Goal: Task Accomplishment & Management: Manage account settings

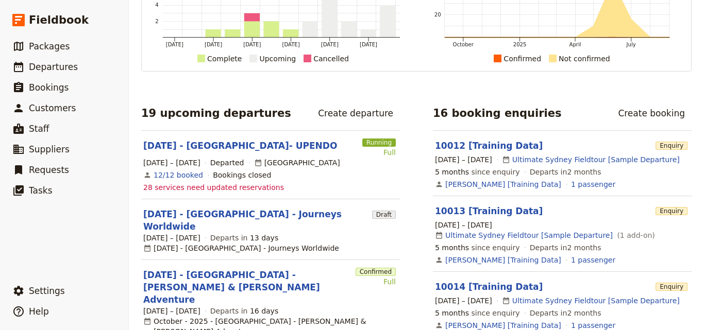
scroll to position [155, 0]
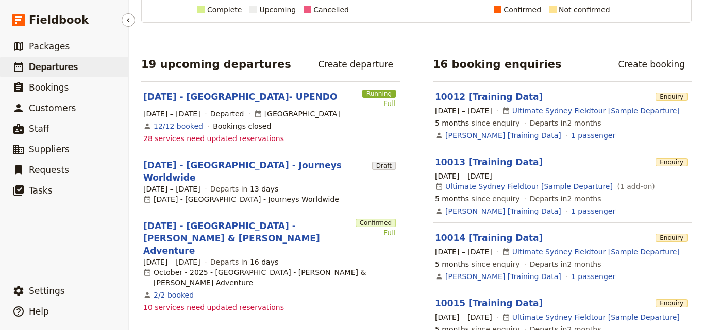
click at [47, 66] on span "Departures" at bounding box center [53, 67] width 49 height 10
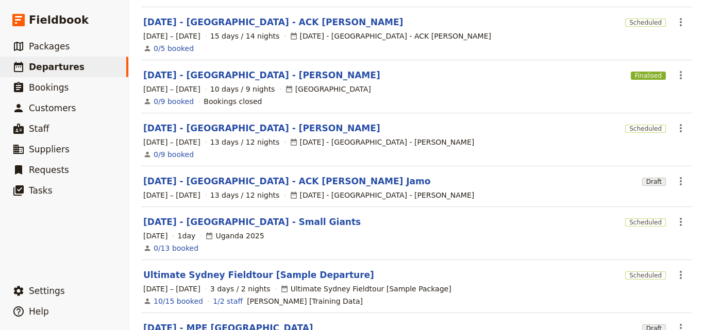
scroll to position [324, 0]
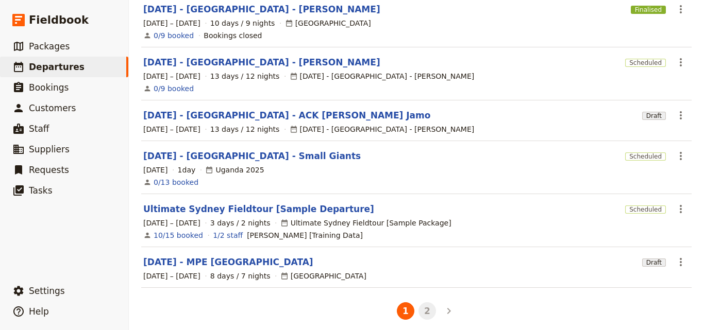
click at [418, 302] on button "2" at bounding box center [427, 311] width 18 height 18
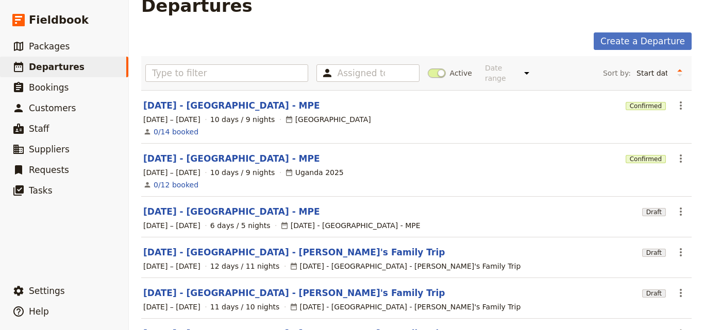
scroll to position [0, 0]
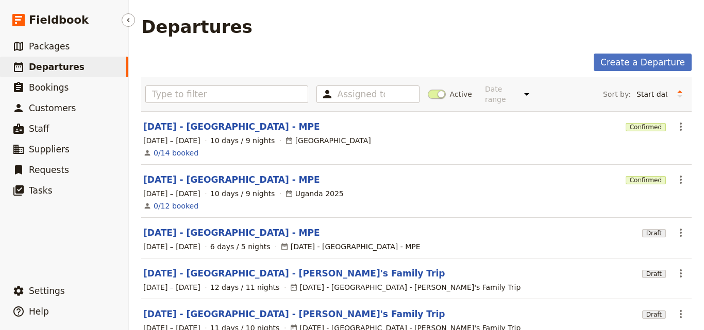
click at [46, 70] on span "Departures" at bounding box center [57, 67] width 56 height 10
click at [215, 121] on link "[DATE] - [GEOGRAPHIC_DATA] - MPE" at bounding box center [231, 127] width 177 height 12
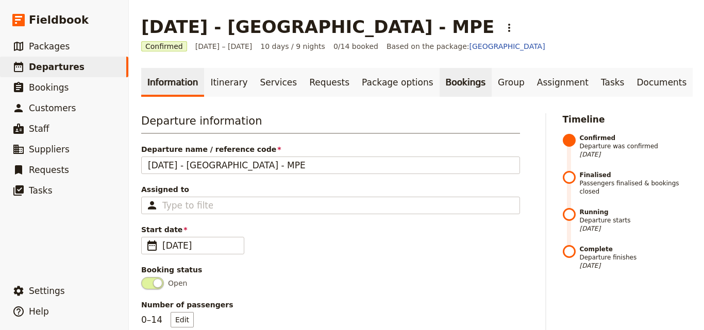
click at [440, 83] on link "Bookings" at bounding box center [466, 82] width 52 height 29
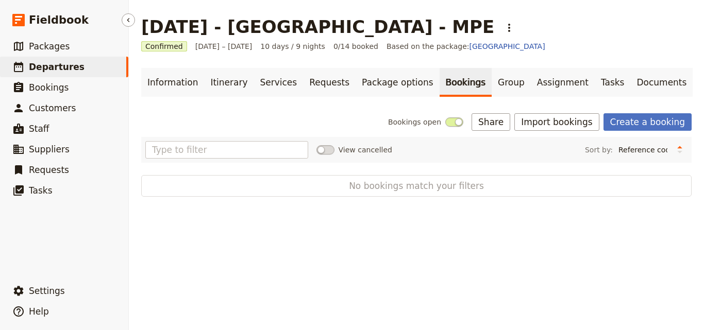
click at [50, 62] on span "Departures" at bounding box center [57, 67] width 56 height 10
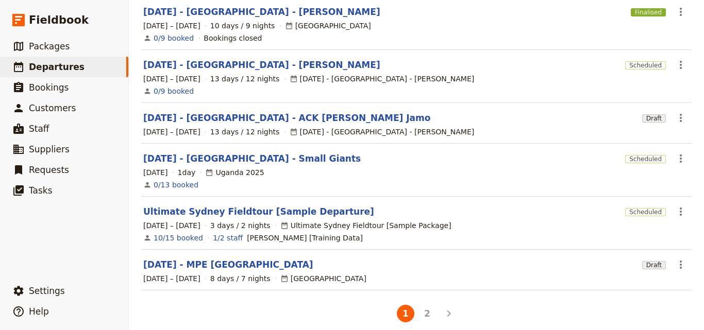
scroll to position [324, 0]
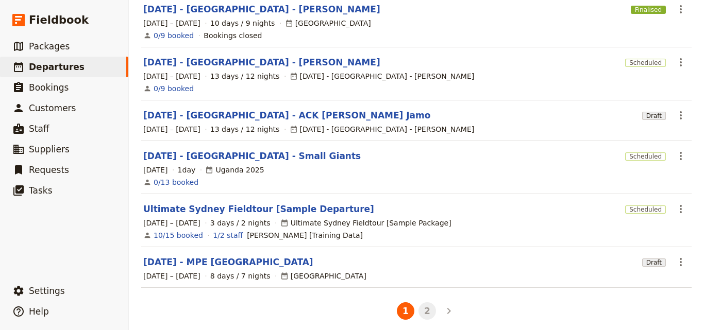
click at [420, 302] on button "2" at bounding box center [427, 311] width 18 height 18
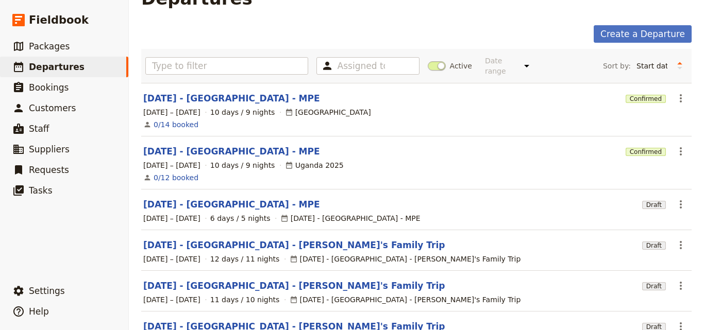
scroll to position [0, 0]
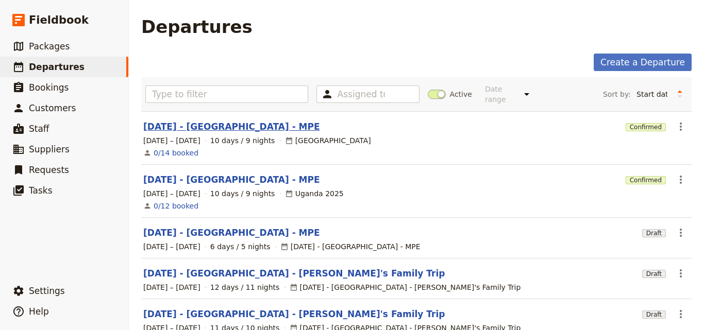
click at [206, 122] on link "[DATE] - [GEOGRAPHIC_DATA] - MPE" at bounding box center [231, 127] width 177 height 12
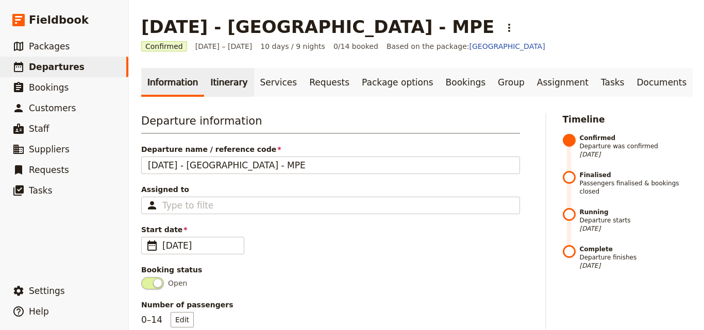
click at [223, 85] on link "Itinerary" at bounding box center [228, 82] width 49 height 29
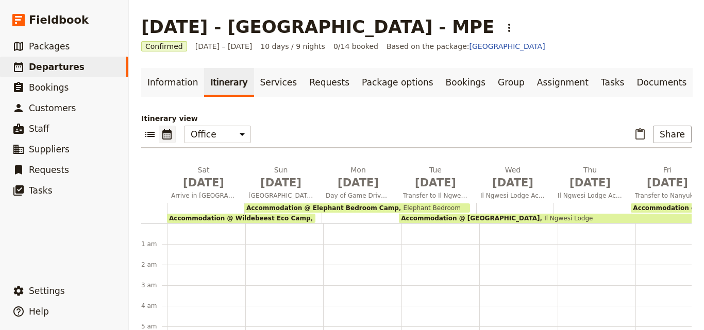
scroll to position [113, 0]
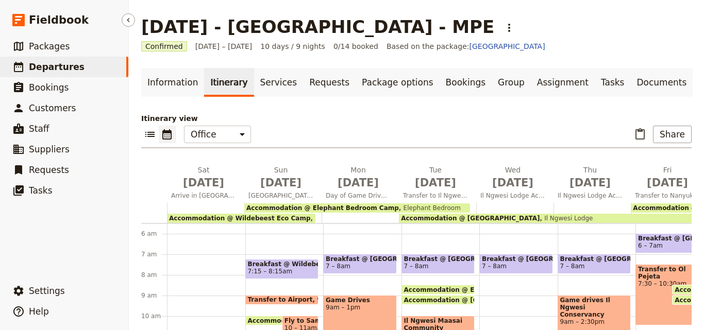
click at [72, 71] on span "Departures" at bounding box center [57, 67] width 56 height 10
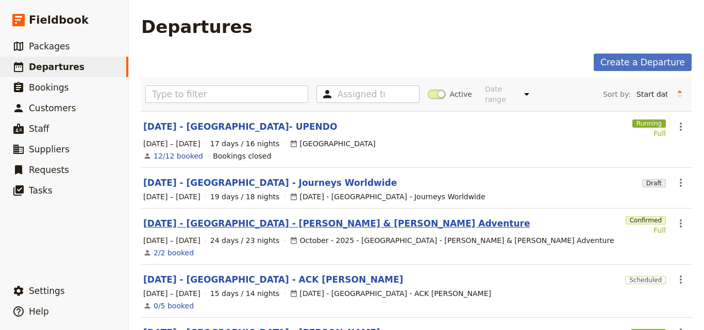
click at [207, 217] on link "[DATE] - [GEOGRAPHIC_DATA] - [PERSON_NAME] & [PERSON_NAME] Adventure" at bounding box center [336, 223] width 386 height 12
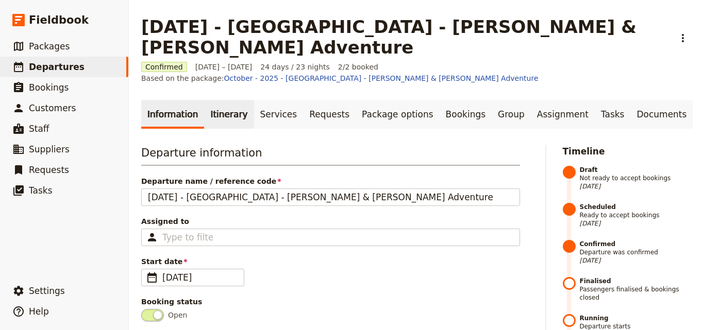
click at [213, 100] on link "Itinerary" at bounding box center [228, 114] width 49 height 29
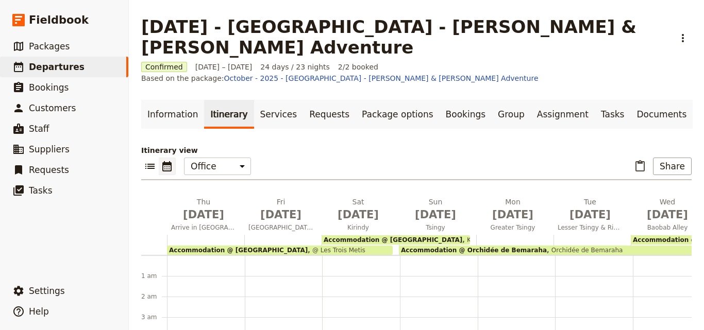
scroll to position [113, 0]
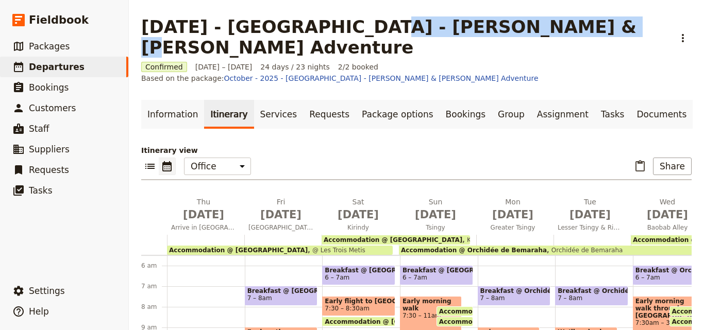
drag, startPoint x: 342, startPoint y: 27, endPoint x: 544, endPoint y: 24, distance: 202.0
click at [544, 24] on h1 "[DATE] - [GEOGRAPHIC_DATA] - [PERSON_NAME] & [PERSON_NAME] Adventure" at bounding box center [404, 36] width 527 height 41
copy h1 "[PERSON_NAME] & [PERSON_NAME] Adventure"
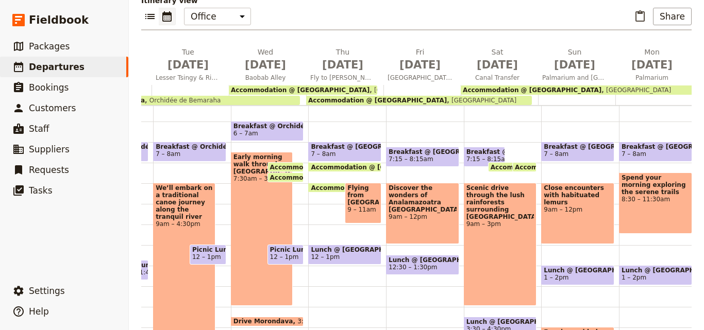
scroll to position [0, 0]
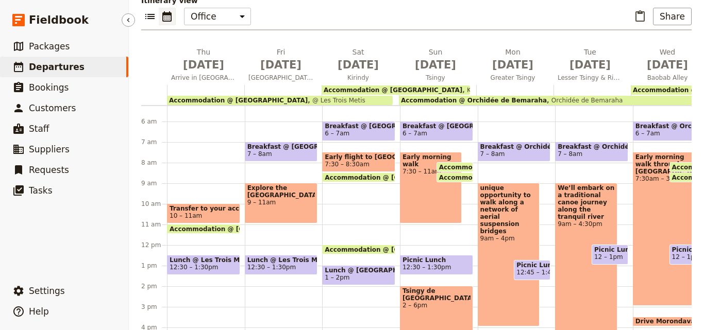
click at [66, 65] on span "Departures" at bounding box center [57, 67] width 56 height 10
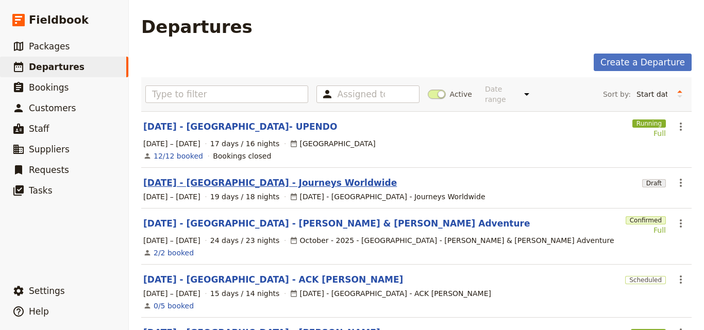
click at [245, 177] on link "[DATE] - [GEOGRAPHIC_DATA] - Journeys Worldwide" at bounding box center [270, 183] width 254 height 12
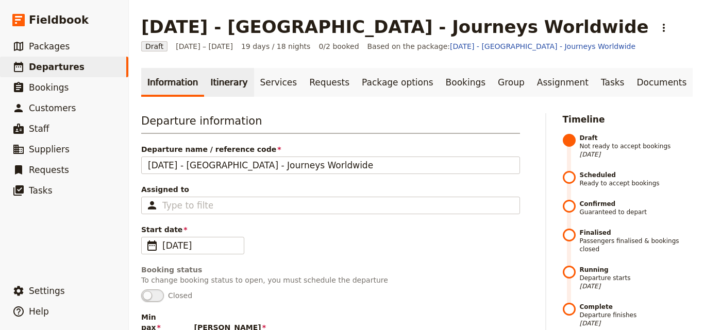
click at [210, 87] on link "Itinerary" at bounding box center [228, 82] width 49 height 29
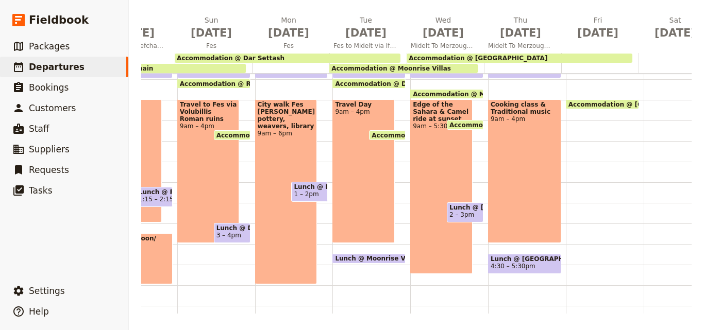
scroll to position [108, 0]
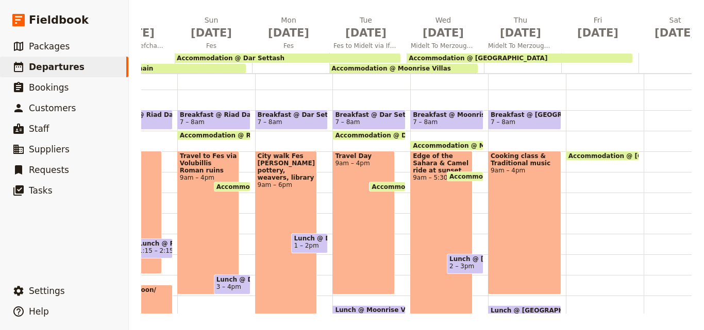
click at [528, 119] on span "7 – 8am" at bounding box center [525, 122] width 68 height 7
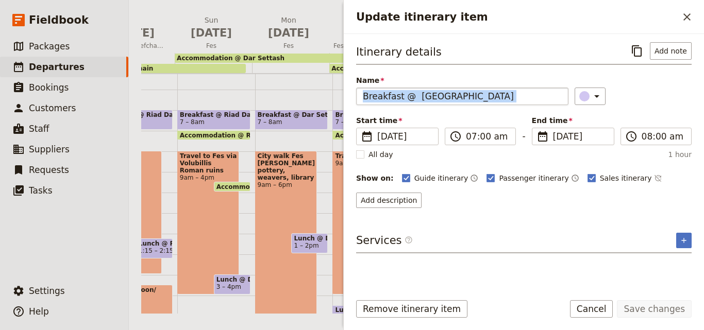
drag, startPoint x: 530, startPoint y: 105, endPoint x: 454, endPoint y: 104, distance: 76.3
click at [454, 104] on div "Itinerary details ​ Add note Name Breakfast @ [GEOGRAPHIC_DATA] ​ Start time ​ …" at bounding box center [523, 125] width 335 height 166
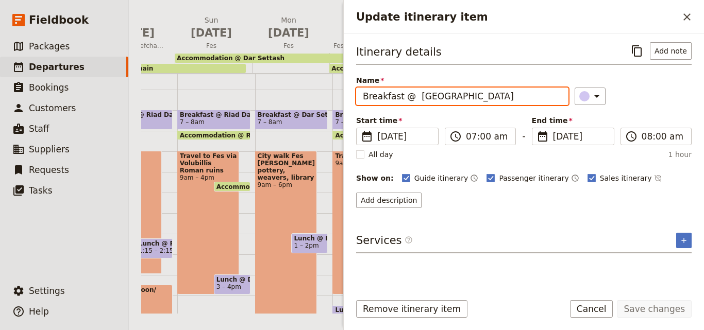
drag, startPoint x: 494, startPoint y: 99, endPoint x: 361, endPoint y: 103, distance: 133.0
click at [361, 103] on input "Breakfast @ [GEOGRAPHIC_DATA]" at bounding box center [462, 97] width 212 height 18
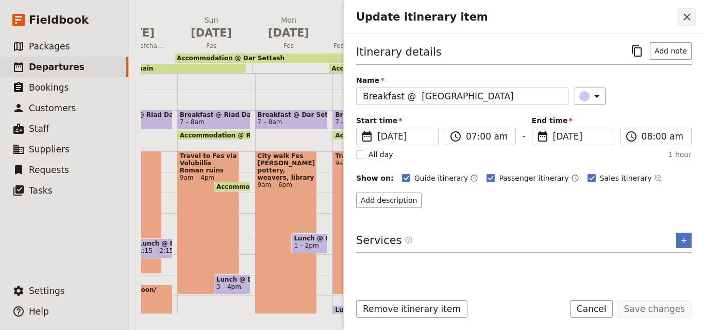
click at [680, 22] on button "​" at bounding box center [687, 17] width 18 height 18
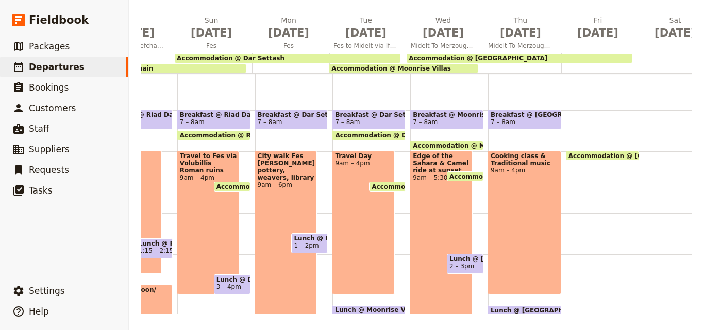
click at [569, 110] on div "Accommodation @ [GEOGRAPHIC_DATA] 10 – 9am" at bounding box center [605, 213] width 78 height 495
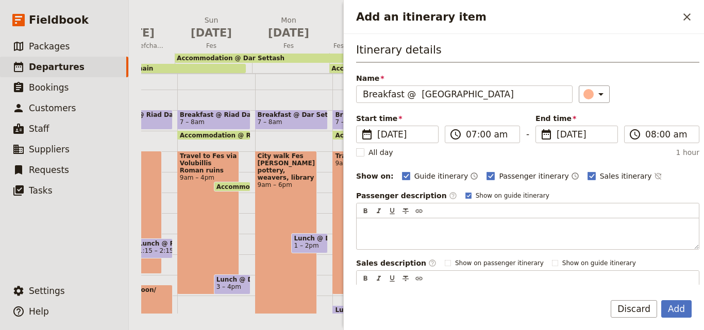
type input "Breakfast @ [GEOGRAPHIC_DATA]"
click at [594, 84] on div "Name Breakfast @ [GEOGRAPHIC_DATA] ​" at bounding box center [527, 88] width 343 height 30
click at [595, 90] on icon "Add an itinerary item" at bounding box center [601, 94] width 12 height 12
click at [593, 141] on div "button" at bounding box center [590, 141] width 10 height 10
click at [675, 306] on button "Add" at bounding box center [676, 309] width 30 height 18
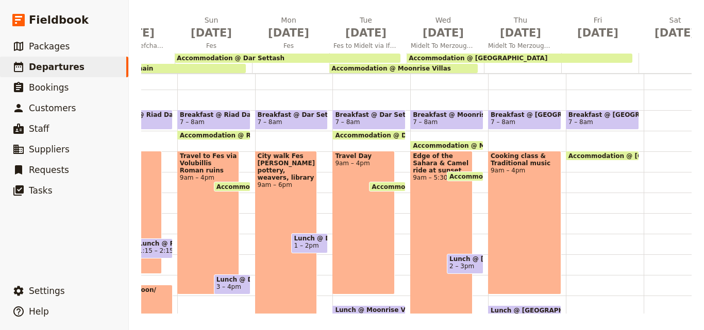
click at [569, 70] on div at bounding box center [599, 63] width 77 height 20
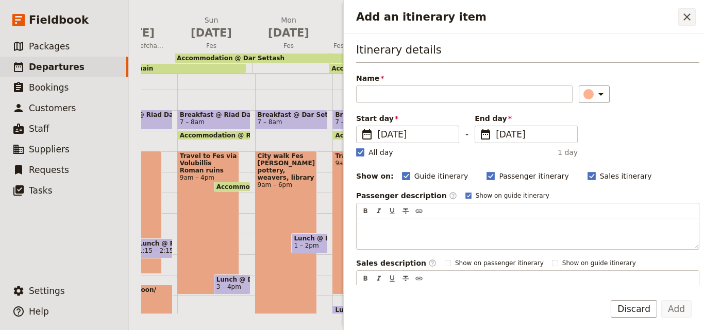
click at [694, 14] on button "​" at bounding box center [687, 17] width 18 height 18
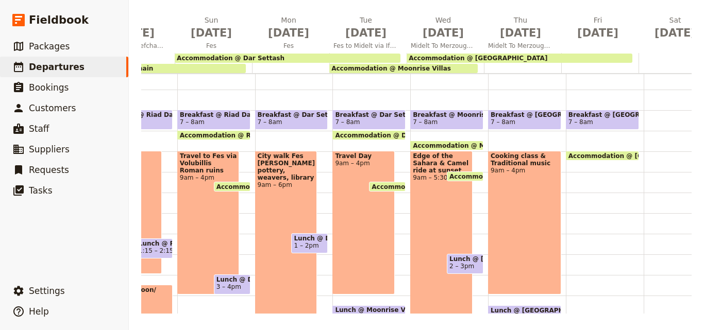
click at [568, 67] on div at bounding box center [599, 63] width 77 height 20
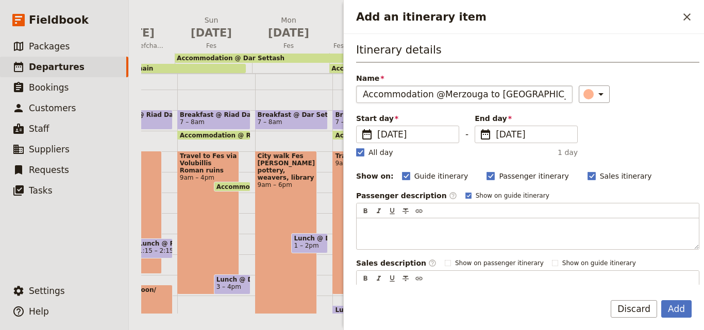
click at [435, 95] on input "Accommodation @Merzouga to [GEOGRAPHIC_DATA]" at bounding box center [464, 95] width 216 height 18
type input "Accommodation @ Merzouga to [GEOGRAPHIC_DATA]"
click at [683, 14] on icon "Close drawer" at bounding box center [687, 17] width 12 height 12
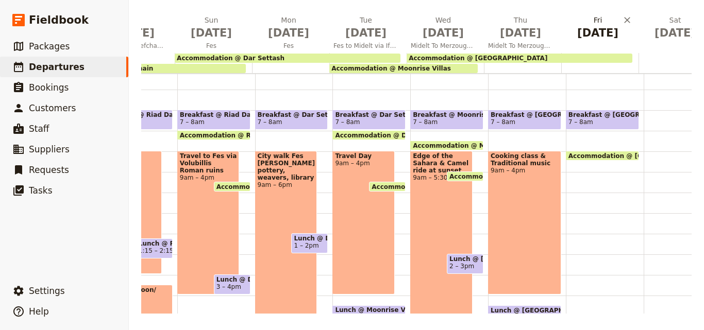
click at [582, 32] on span "[DATE]" at bounding box center [597, 32] width 65 height 15
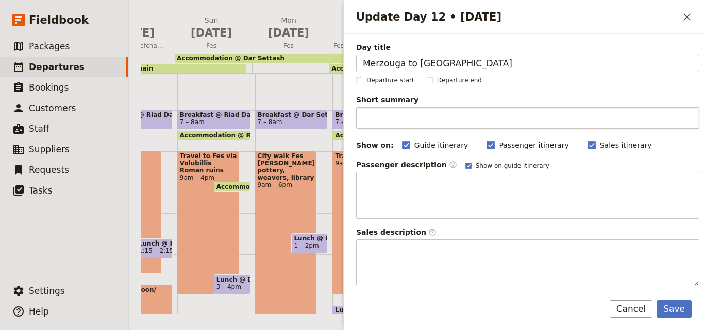
type input "Merzouga to [GEOGRAPHIC_DATA]"
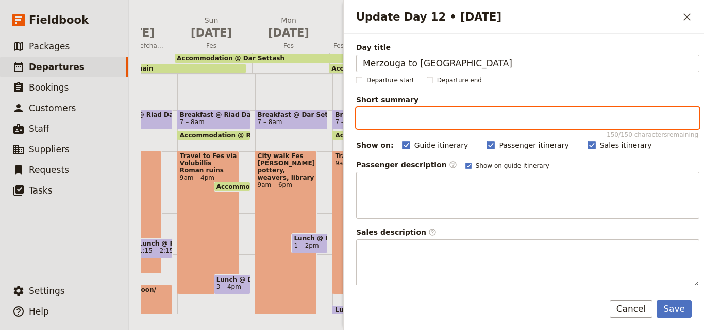
click at [464, 120] on textarea "Short summary 150 / 150 characters remaining" at bounding box center [527, 118] width 343 height 22
paste textarea "Walk along bottom of valley"
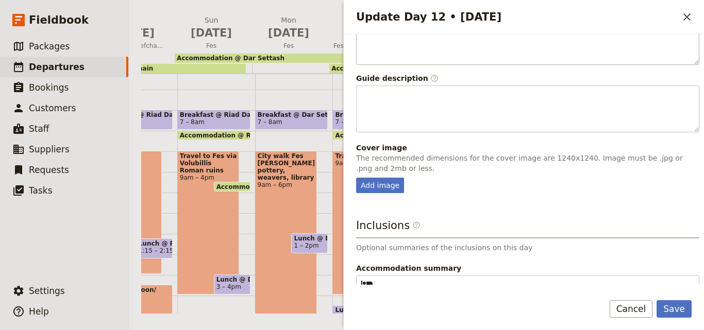
scroll to position [271, 0]
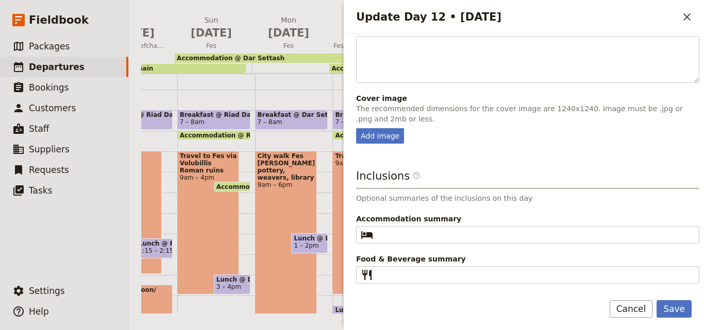
type textarea "Walk along bottom of valley"
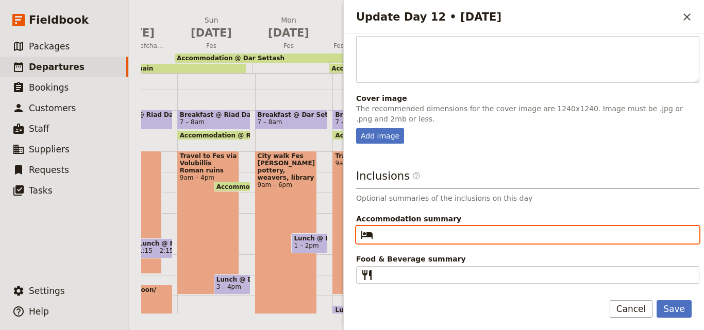
paste input "Sahara Dades"
click at [383, 237] on input "Sahara Dades" at bounding box center [534, 235] width 315 height 12
click at [380, 234] on input "Sahara Dades" at bounding box center [534, 235] width 315 height 12
type input "Sahara Dades"
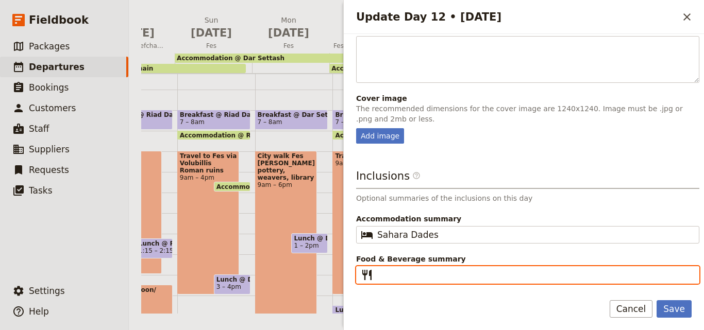
paste input "B L D"
type input "B L D"
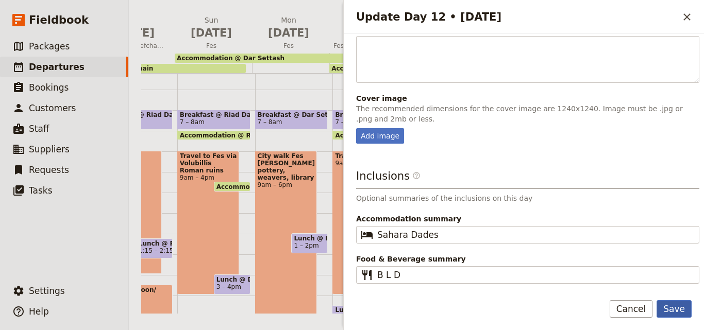
click at [663, 309] on button "Save" at bounding box center [674, 309] width 35 height 18
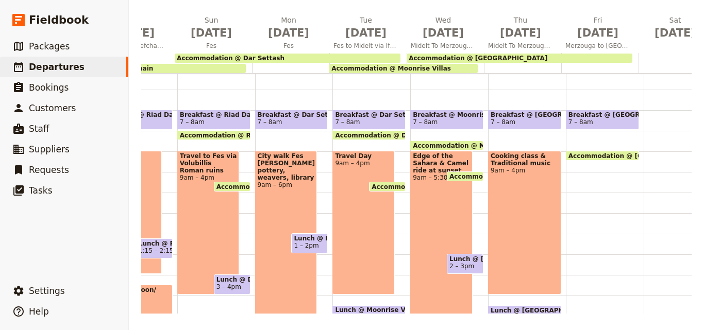
click at [612, 156] on span "Accommodation @ [GEOGRAPHIC_DATA]" at bounding box center [639, 156] width 143 height 7
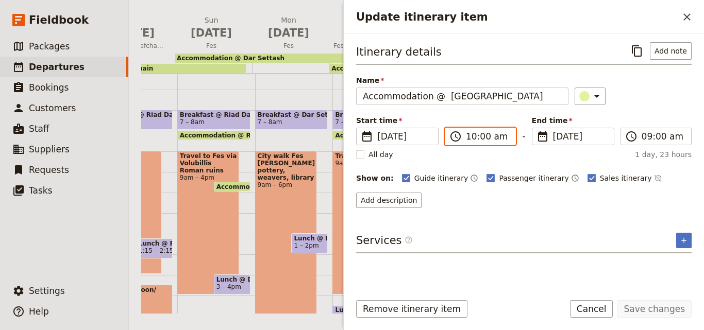
click at [470, 138] on input "10:00 am" at bounding box center [487, 136] width 43 height 12
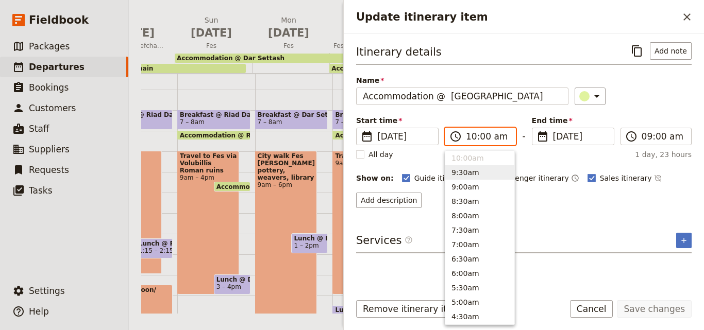
scroll to position [289, 0]
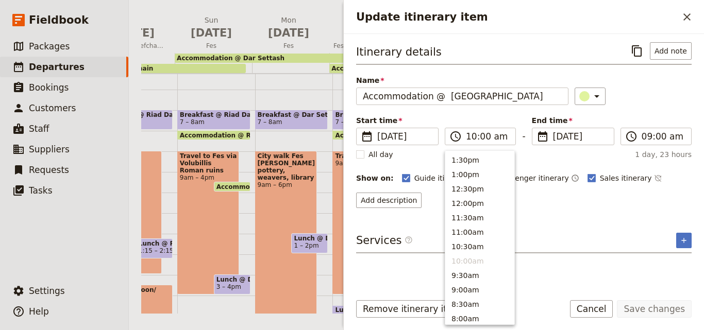
click at [627, 226] on div "Itinerary details ​ Add note Name Accommodation @ [GEOGRAPHIC_DATA] ​ Start tim…" at bounding box center [523, 163] width 335 height 242
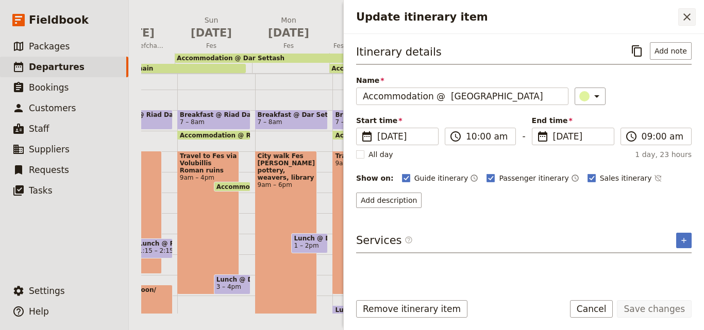
click at [690, 21] on icon "Close drawer" at bounding box center [687, 17] width 12 height 12
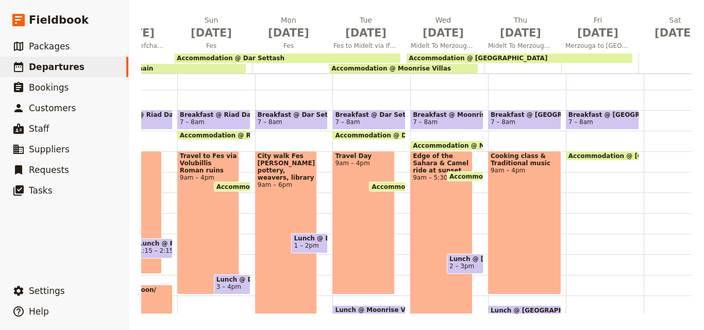
click at [529, 55] on div "Accommodation @ [GEOGRAPHIC_DATA]" at bounding box center [520, 58] width 226 height 9
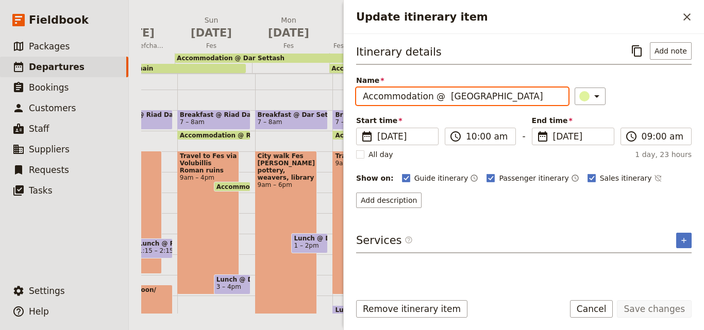
drag, startPoint x: 439, startPoint y: 95, endPoint x: 362, endPoint y: 93, distance: 77.3
click at [362, 93] on input "Accommodation @ [GEOGRAPHIC_DATA]" at bounding box center [462, 97] width 212 height 18
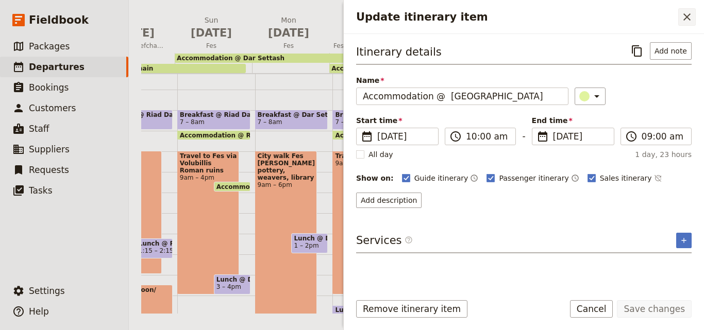
click at [683, 13] on icon "Close drawer" at bounding box center [687, 17] width 12 height 12
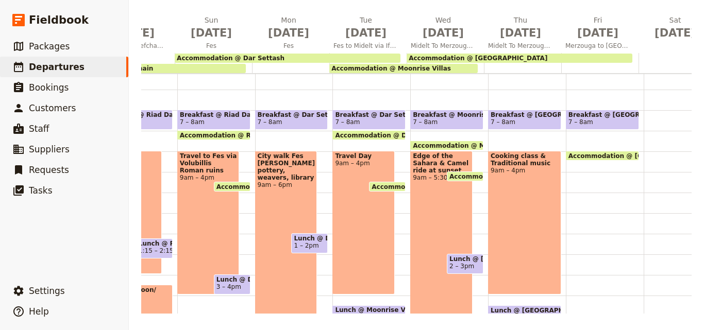
click at [571, 66] on div at bounding box center [599, 63] width 77 height 20
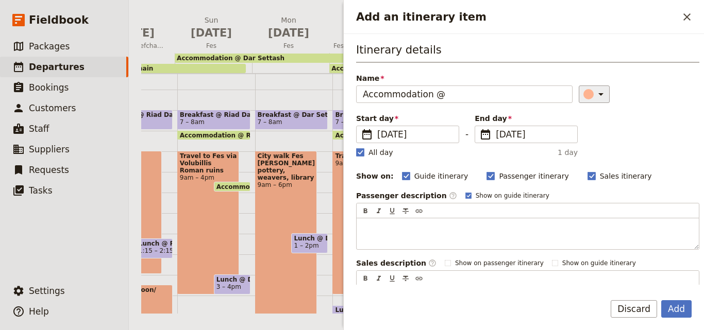
type input "Accommodation @"
click at [595, 89] on icon "Add an itinerary item" at bounding box center [601, 94] width 12 height 12
click at [577, 131] on div "button" at bounding box center [578, 128] width 10 height 10
click at [363, 156] on rect "Add an itinerary item" at bounding box center [360, 152] width 8 height 8
click at [356, 147] on input "All day" at bounding box center [356, 147] width 1 height 1
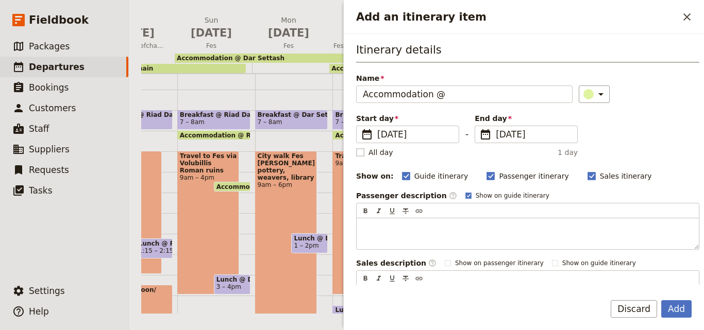
checkbox input "false"
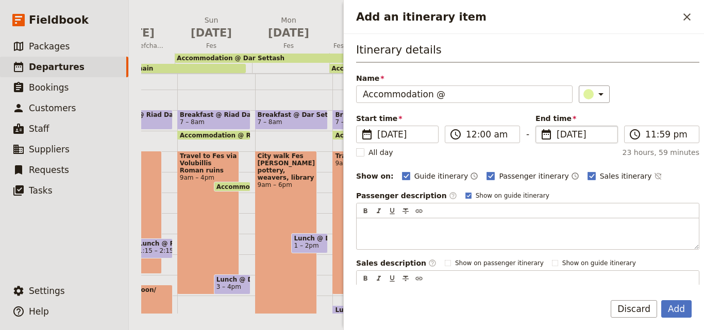
click at [561, 136] on span "[DATE]" at bounding box center [584, 134] width 55 height 12
click at [540, 126] on input "[DATE]" at bounding box center [540, 126] width 1 height 1
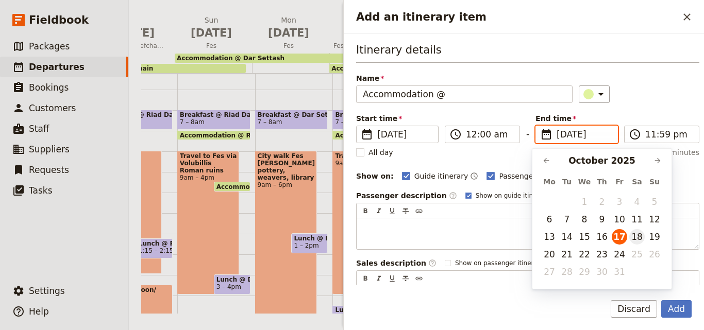
click at [637, 235] on button "18" at bounding box center [636, 236] width 15 height 15
type input "[DATE]"
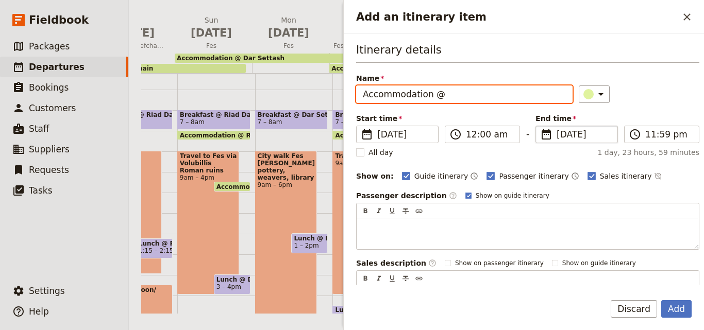
paste input "Sahara Dades"
type input "Accommodation @ [GEOGRAPHIC_DATA]"
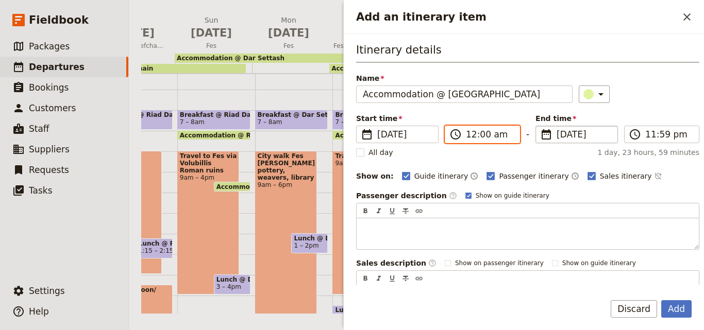
click at [477, 135] on input "12:00 am" at bounding box center [489, 134] width 47 height 12
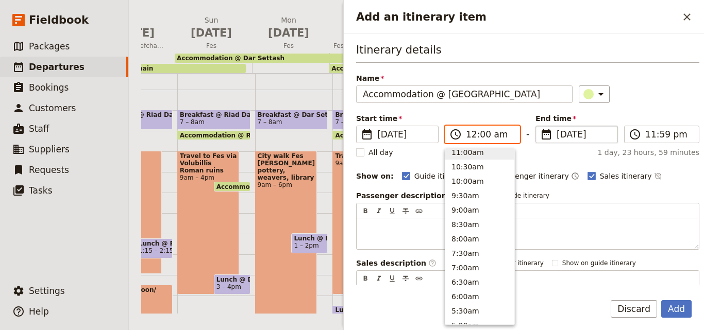
scroll to position [363, 0]
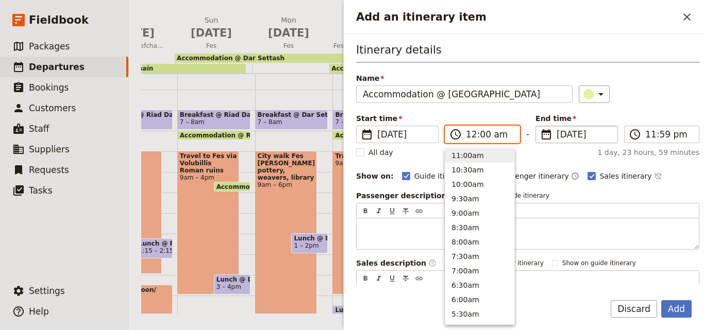
click at [470, 154] on button "11:00am" at bounding box center [479, 155] width 69 height 14
type input "11:00 am"
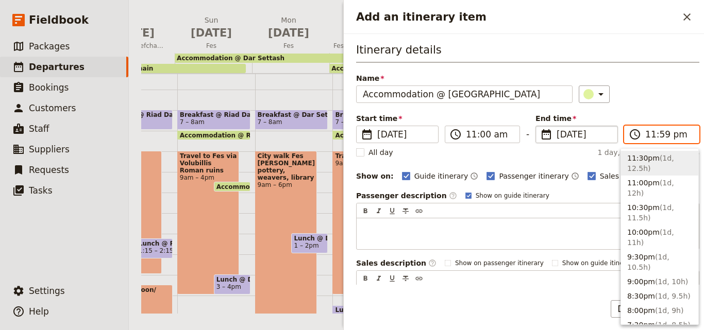
click at [646, 137] on input "11:59 pm" at bounding box center [668, 134] width 47 height 12
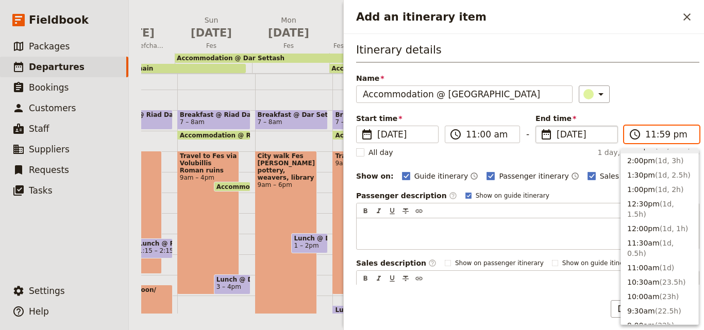
scroll to position [361, 0]
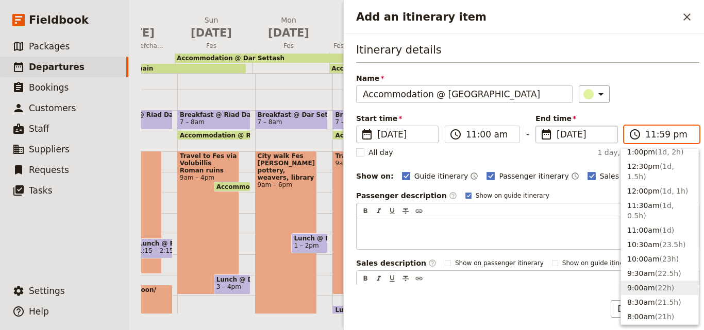
click at [647, 281] on button "9:00am ( 22h )" at bounding box center [659, 288] width 77 height 14
type input "09:00 am"
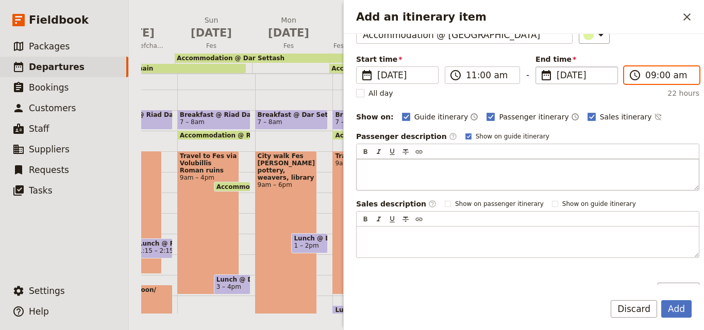
scroll to position [0, 0]
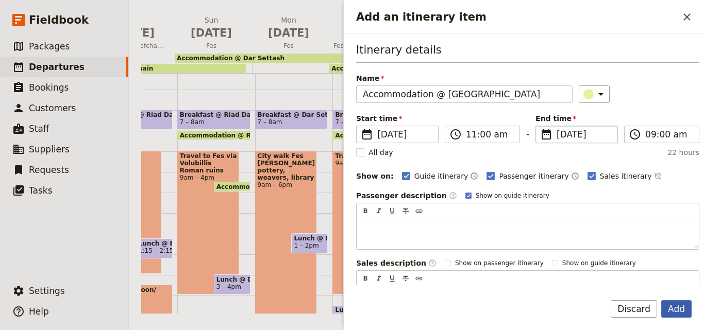
click at [682, 308] on button "Add" at bounding box center [676, 309] width 30 height 18
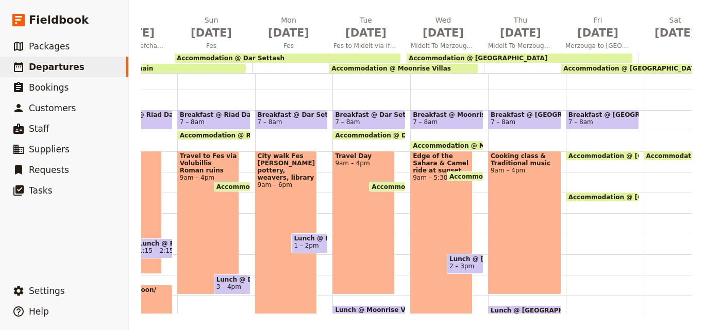
click at [424, 1] on div "Itinerary view ​ ​ Office Guide Passenger Sales ​ Share [DATE] Welcome to [GEOG…" at bounding box center [416, 138] width 550 height 350
click at [677, 314] on main "[DATE] - [GEOGRAPHIC_DATA] - Journeys Worldwide ​ Draft [DATE] – [DATE] 19 days…" at bounding box center [416, 90] width 575 height 480
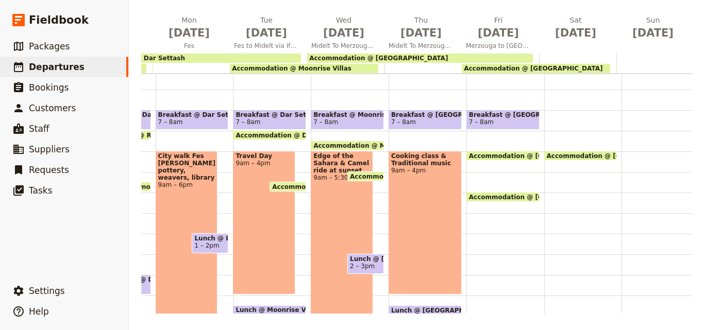
scroll to position [0, 559]
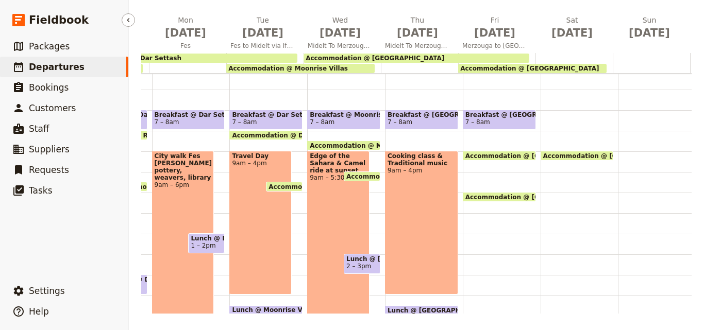
click at [83, 70] on link "​ Departures" at bounding box center [64, 67] width 128 height 21
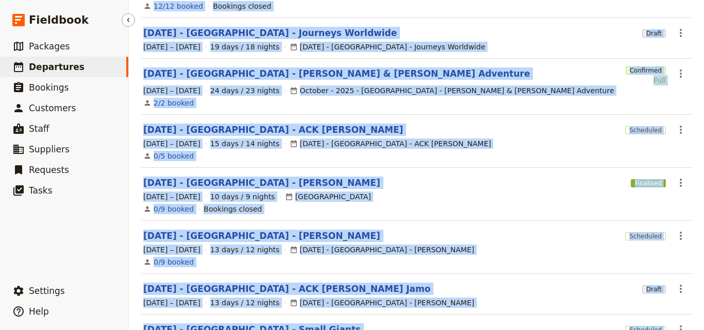
scroll to position [142, 0]
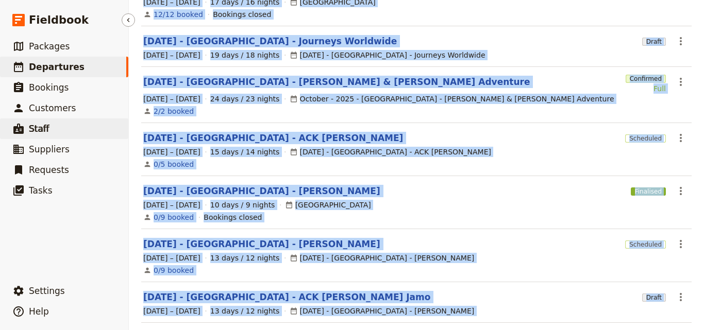
click at [72, 120] on link "​ Staff" at bounding box center [64, 129] width 128 height 21
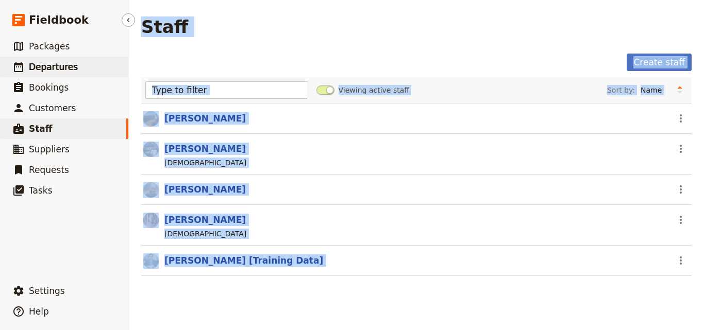
click at [86, 70] on link "​ Departures" at bounding box center [64, 67] width 128 height 21
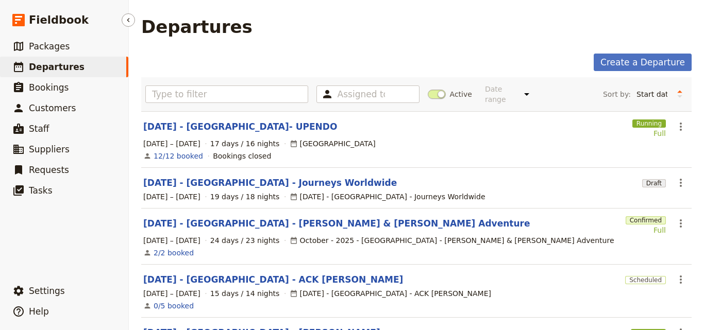
click at [67, 254] on ul "​ Packages ​ Departures ​ Bookings ​ Customers ​ Staff ​ Suppliers ​ Requests ​…" at bounding box center [64, 156] width 128 height 241
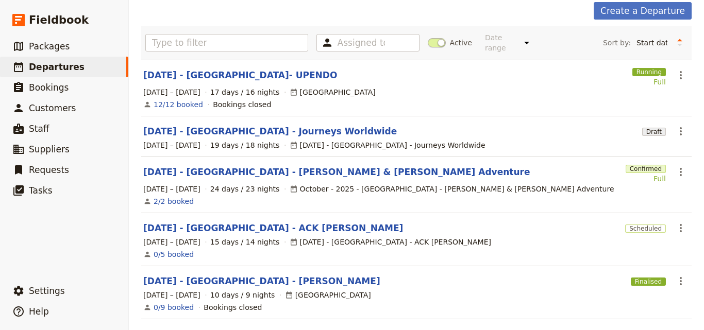
scroll to position [155, 0]
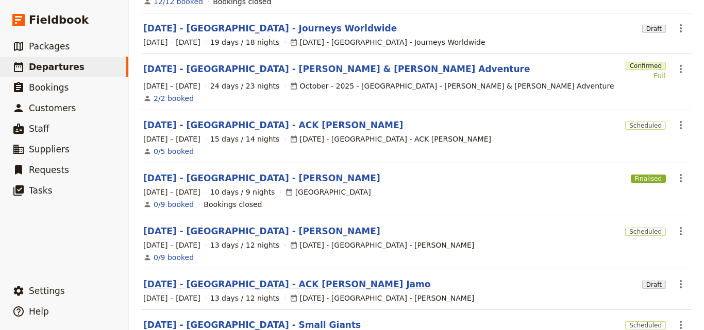
click at [216, 280] on link "[DATE] - [GEOGRAPHIC_DATA] - ACK [PERSON_NAME] Jamo" at bounding box center [286, 284] width 287 height 12
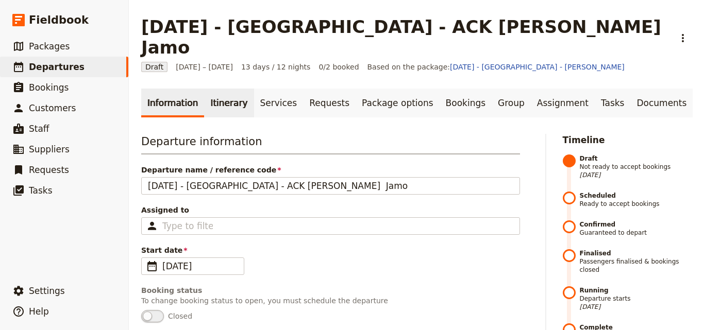
click at [210, 89] on link "Itinerary" at bounding box center [228, 103] width 49 height 29
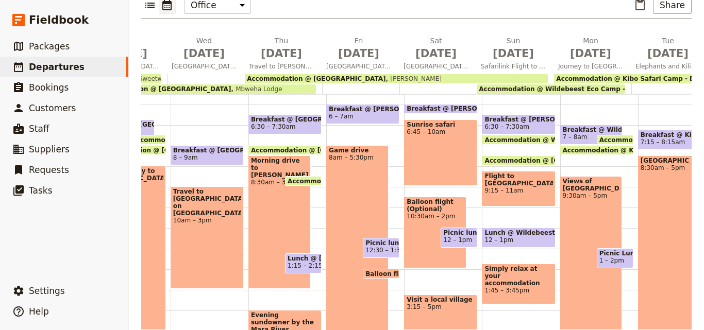
scroll to position [0, 441]
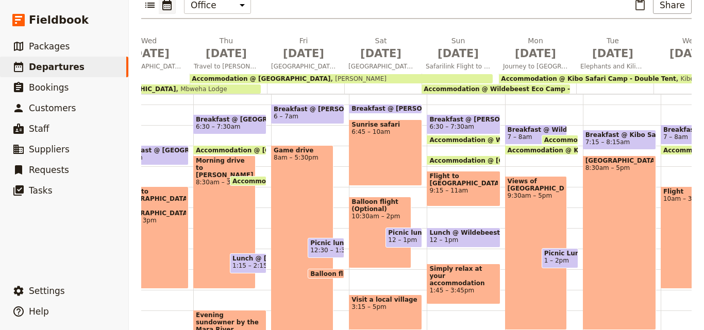
click at [334, 271] on span "Balloon flight (Optional)" at bounding box center [354, 274] width 89 height 7
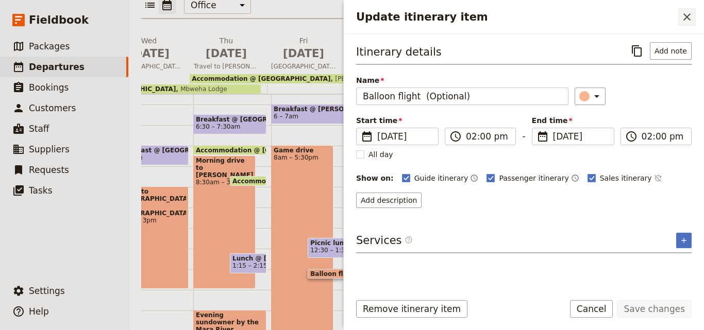
click at [684, 16] on icon "Close drawer" at bounding box center [687, 17] width 12 height 12
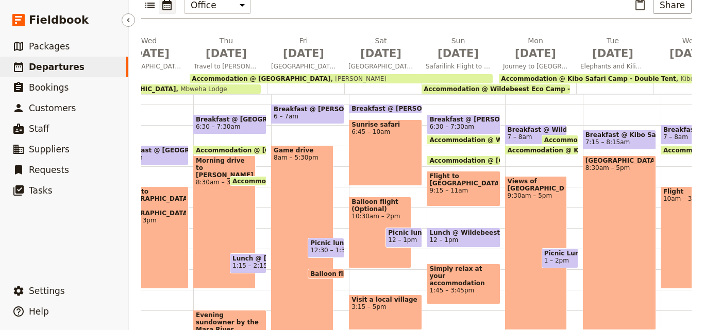
click at [85, 62] on link "​ Departures" at bounding box center [64, 67] width 128 height 21
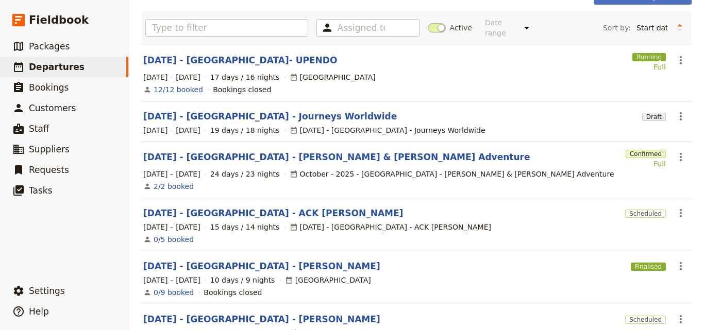
scroll to position [14, 0]
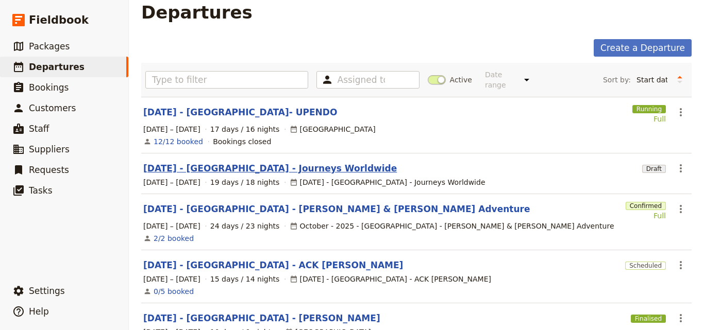
click at [231, 162] on link "[DATE] - [GEOGRAPHIC_DATA] - Journeys Worldwide" at bounding box center [270, 168] width 254 height 12
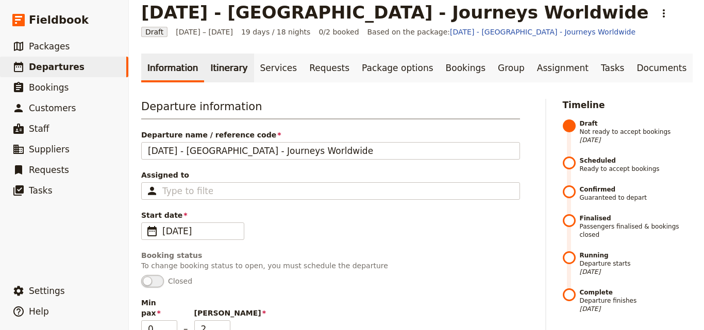
click at [226, 69] on link "Itinerary" at bounding box center [228, 68] width 49 height 29
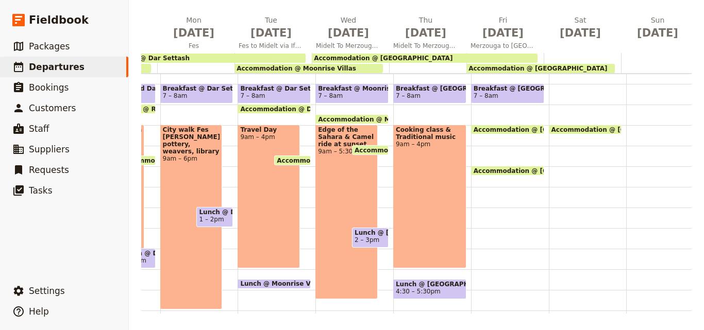
scroll to position [0, 571]
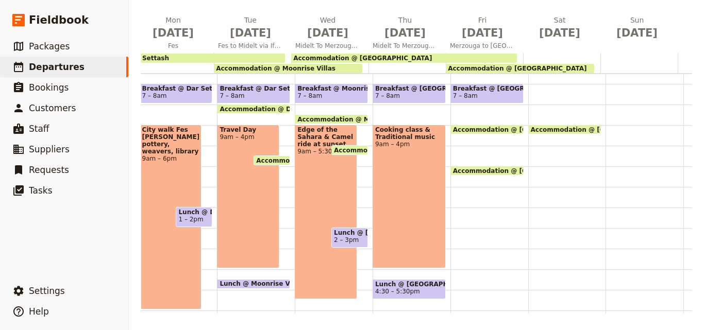
click at [476, 140] on div "Breakfast @ [GEOGRAPHIC_DATA] 7 – 8am Accommodation @ [GEOGRAPHIC_DATA] 10 – 9a…" at bounding box center [489, 187] width 78 height 495
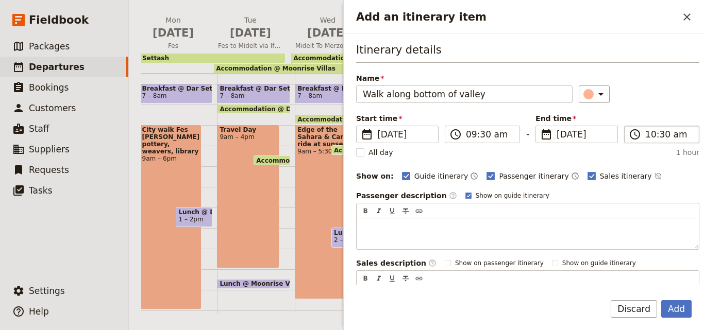
type input "Walk along bottom of valley"
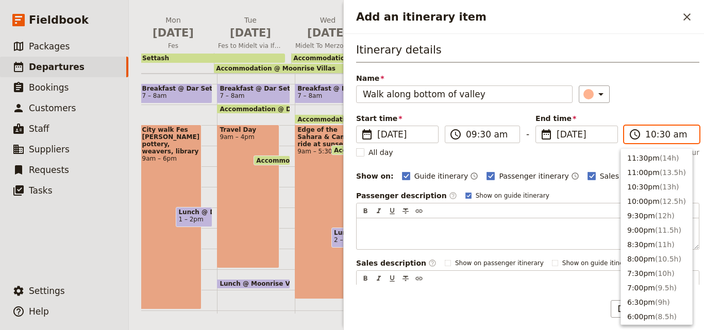
click at [654, 133] on input "10:30 am" at bounding box center [668, 134] width 47 height 12
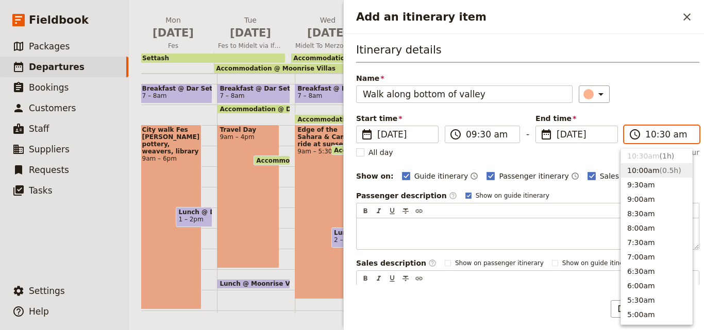
scroll to position [274, 0]
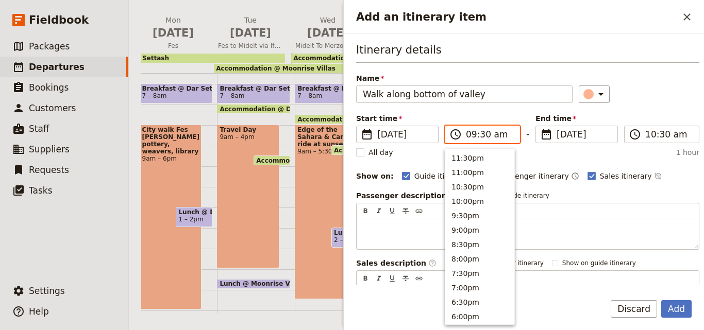
click at [485, 136] on input "09:30 am" at bounding box center [489, 134] width 47 height 12
click at [462, 167] on button "9:00am" at bounding box center [479, 170] width 69 height 14
type input "09:00 am"
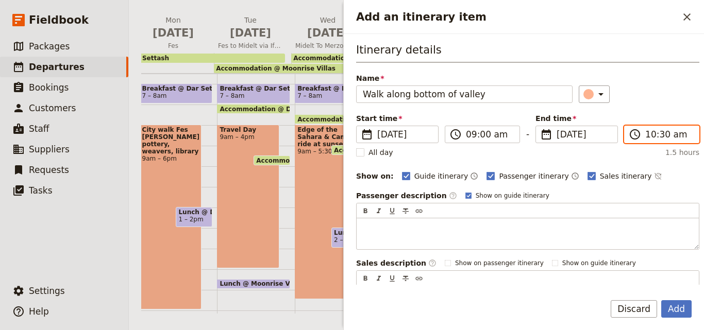
click at [649, 131] on input "10:30 am" at bounding box center [668, 134] width 47 height 12
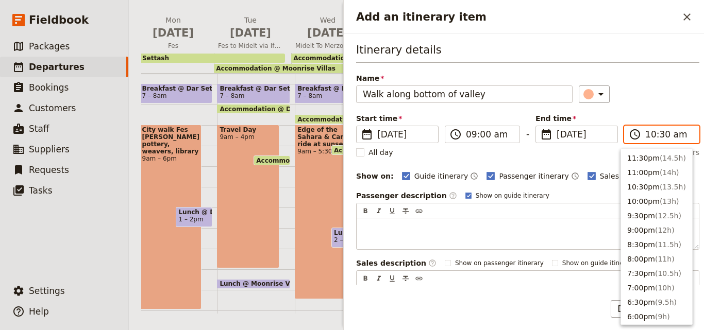
scroll to position [291, 0]
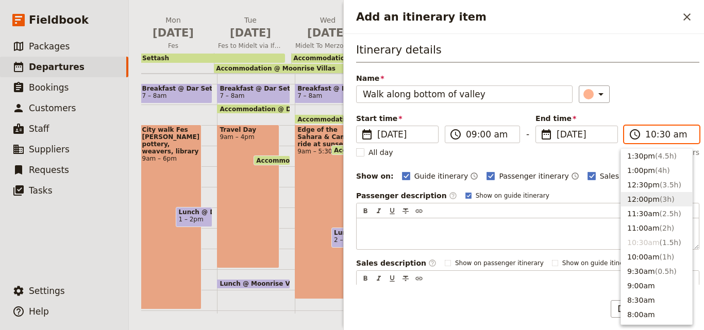
click at [651, 194] on button "12:00pm ( 3h )" at bounding box center [656, 199] width 71 height 14
type input "12:00 pm"
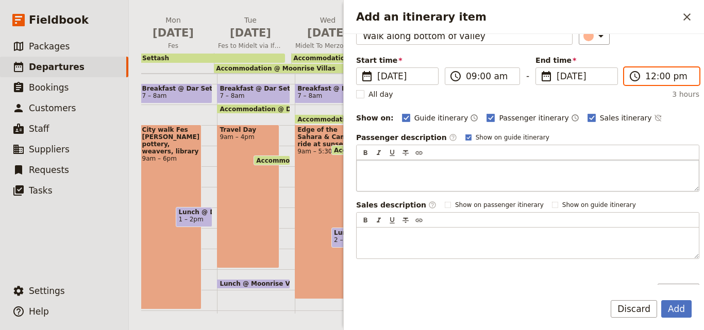
scroll to position [123, 0]
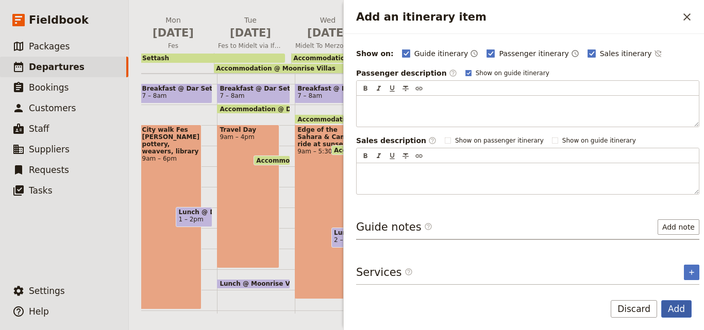
click at [669, 301] on button "Add" at bounding box center [676, 309] width 30 height 18
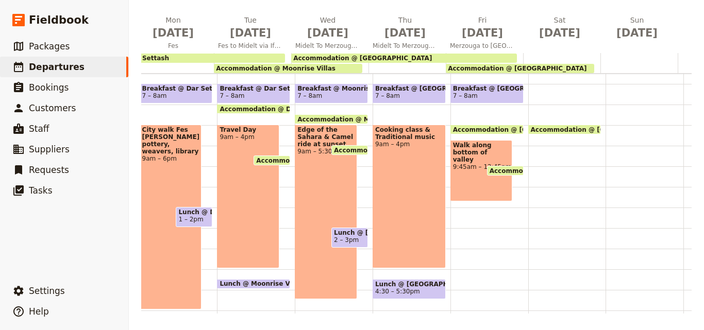
click at [501, 169] on span "Accommodation @ [GEOGRAPHIC_DATA]" at bounding box center [561, 170] width 143 height 7
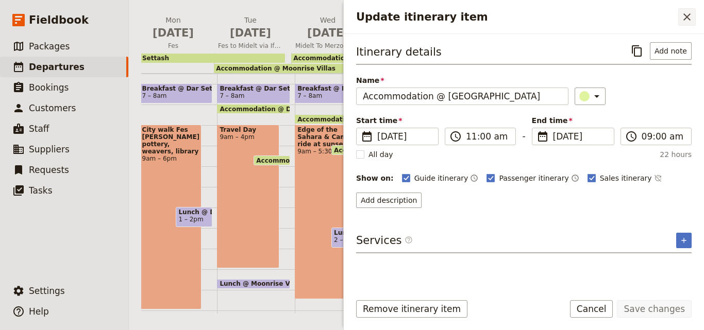
click at [683, 15] on icon "Close drawer" at bounding box center [687, 17] width 12 height 12
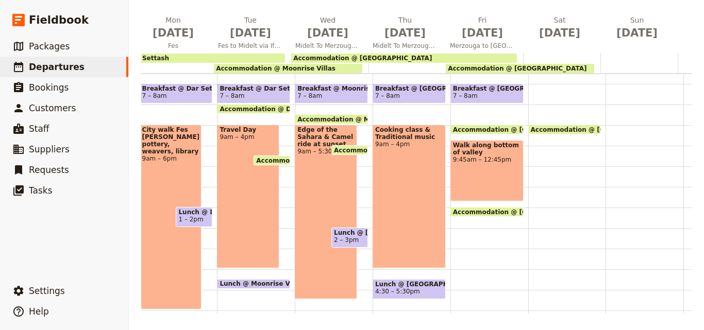
click at [477, 177] on div "Walk along bottom of valley 9:45am – 12:45pm" at bounding box center [486, 170] width 73 height 61
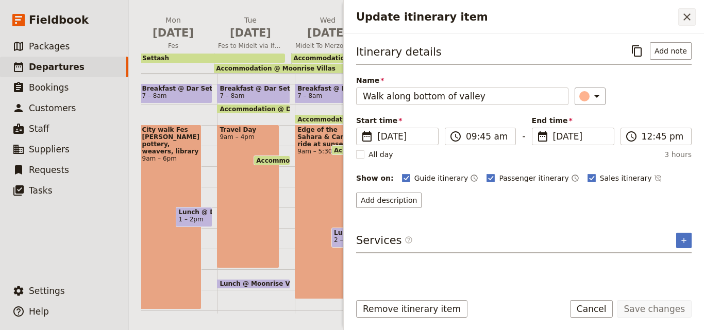
click at [682, 11] on icon "Close drawer" at bounding box center [687, 17] width 12 height 12
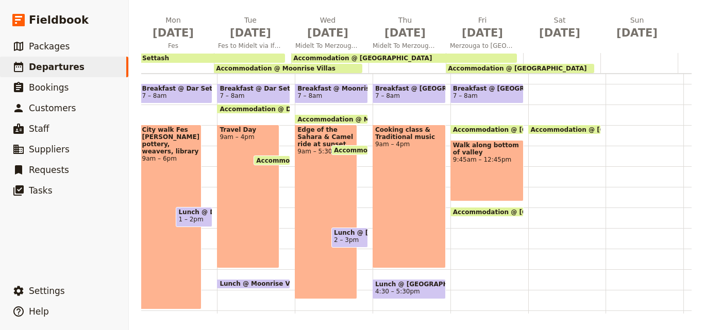
click at [490, 190] on div "Walk along bottom of valley 9:45am – 12:45pm" at bounding box center [486, 170] width 73 height 61
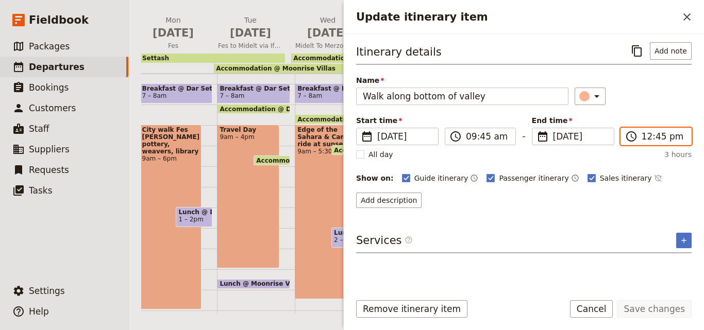
click at [646, 141] on input "12:45 pm" at bounding box center [663, 136] width 43 height 12
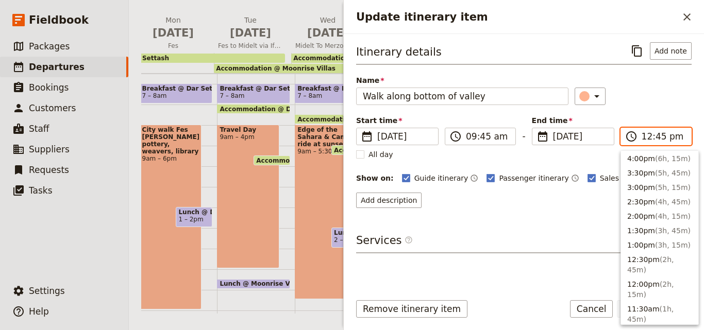
scroll to position [206, 0]
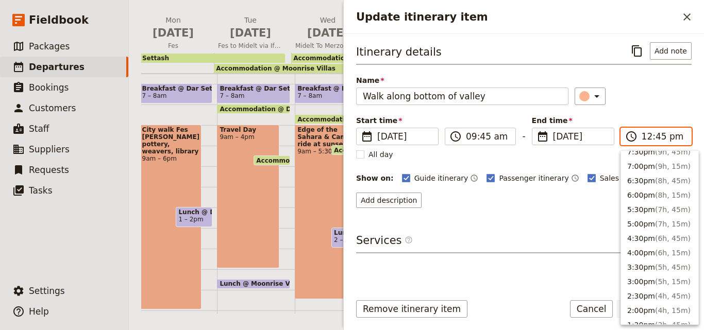
type input "01:00 pm"
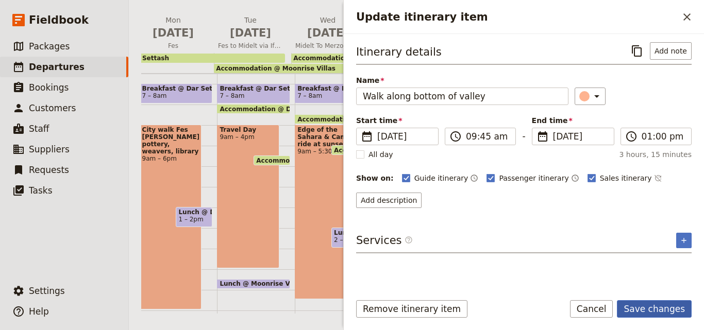
click at [655, 310] on button "Save changes" at bounding box center [654, 309] width 75 height 18
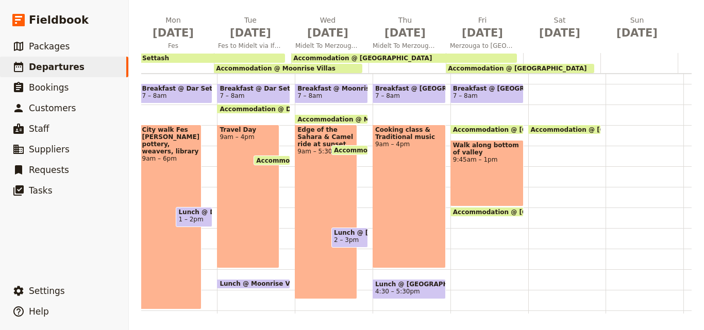
click at [475, 212] on span "Accommodation @ [GEOGRAPHIC_DATA]" at bounding box center [524, 212] width 143 height 7
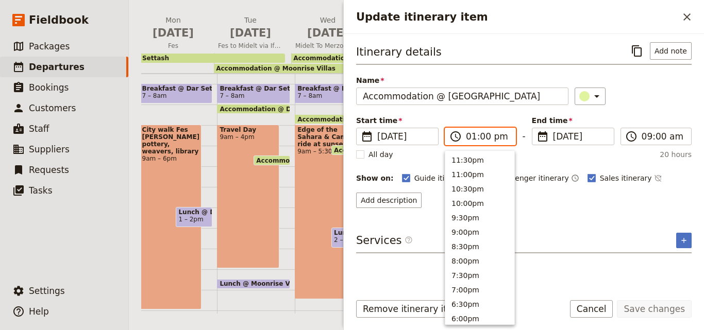
click at [470, 139] on input "01:00 pm" at bounding box center [487, 136] width 43 height 12
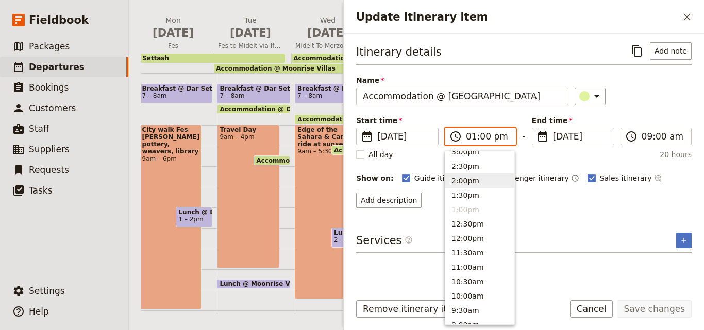
click at [464, 184] on button "2:00pm" at bounding box center [479, 181] width 69 height 14
type input "02:00 pm"
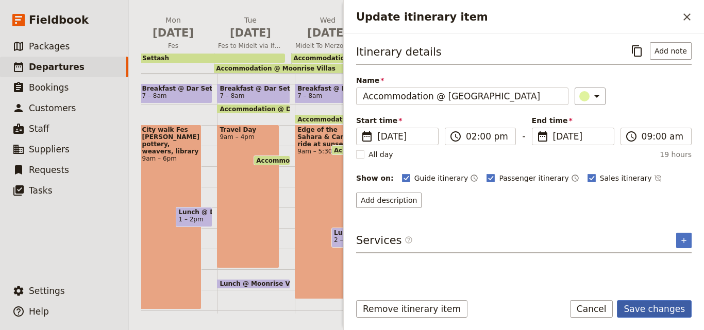
click at [634, 308] on button "Save changes" at bounding box center [654, 309] width 75 height 18
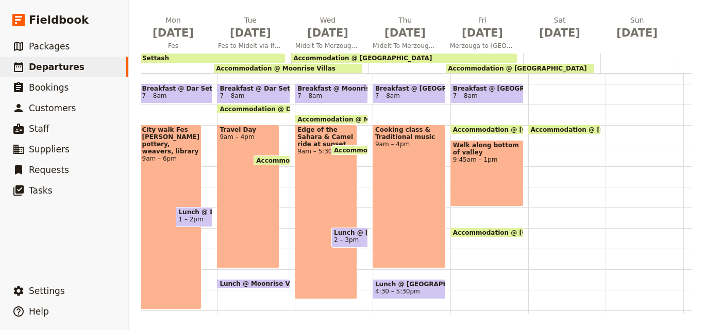
drag, startPoint x: 447, startPoint y: 250, endPoint x: 483, endPoint y: 258, distance: 36.9
drag, startPoint x: 483, startPoint y: 258, endPoint x: 463, endPoint y: 262, distance: 21.0
click at [463, 262] on div "Breakfast @ [GEOGRAPHIC_DATA] 7 – 8am Accommodation @ [GEOGRAPHIC_DATA] 10 – 9a…" at bounding box center [489, 187] width 78 height 495
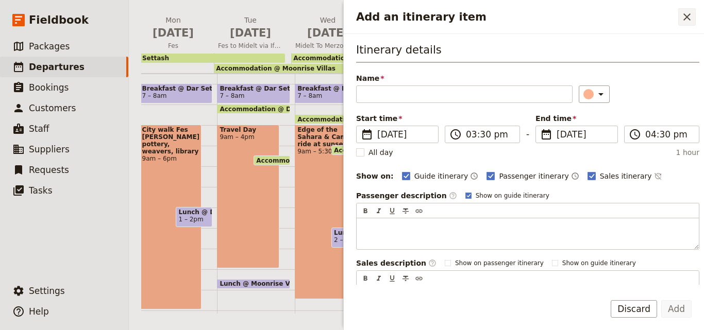
click at [685, 18] on icon "Close drawer" at bounding box center [687, 17] width 12 height 12
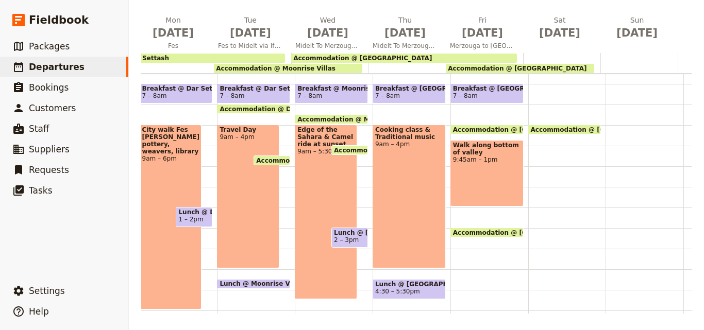
click at [468, 257] on div "Breakfast @ [GEOGRAPHIC_DATA] 7 – 8am Accommodation @ [GEOGRAPHIC_DATA] 10 – 9a…" at bounding box center [489, 187] width 78 height 495
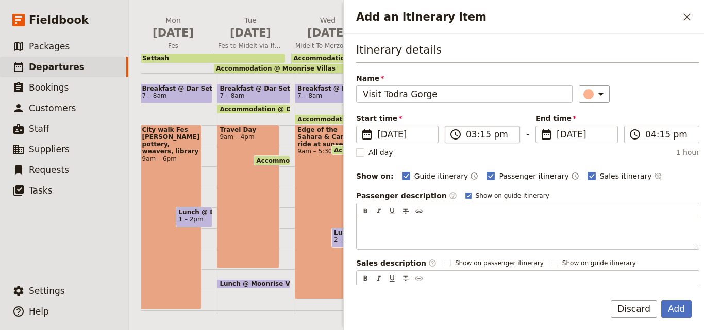
type input "Visit Todra Gorge"
click at [473, 139] on input "03:15 pm" at bounding box center [489, 134] width 47 height 12
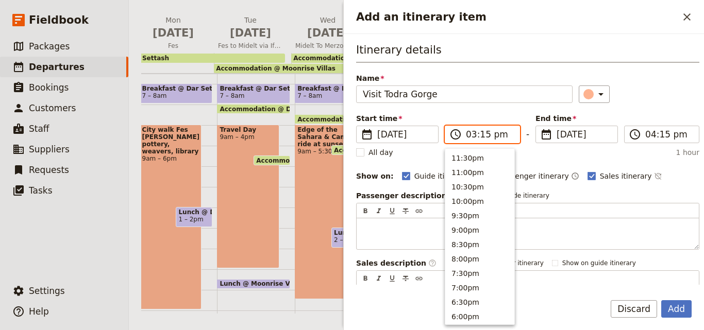
scroll to position [247, 0]
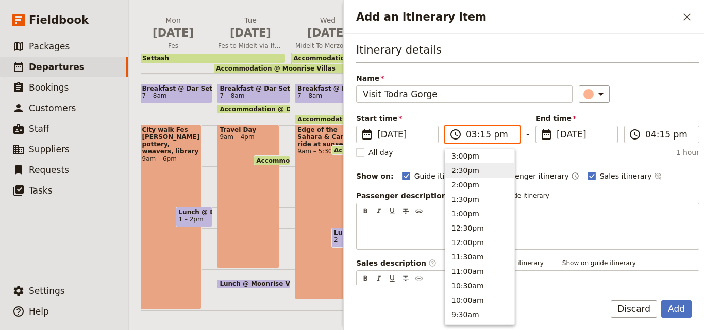
click at [475, 173] on button "2:30pm" at bounding box center [479, 170] width 69 height 14
type input "02:30 pm"
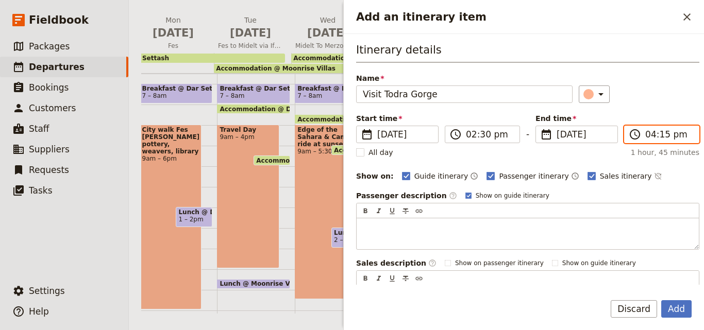
click at [655, 137] on input "04:15 pm" at bounding box center [668, 134] width 47 height 12
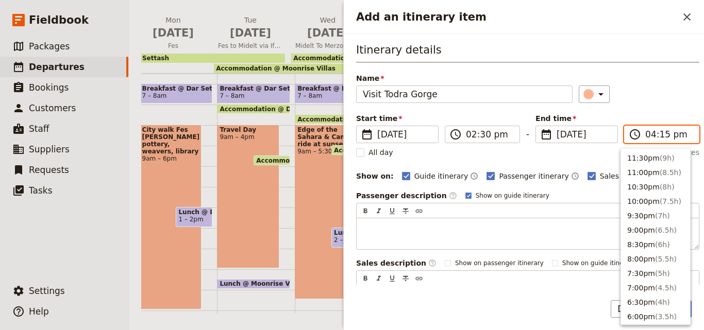
scroll to position [218, 0]
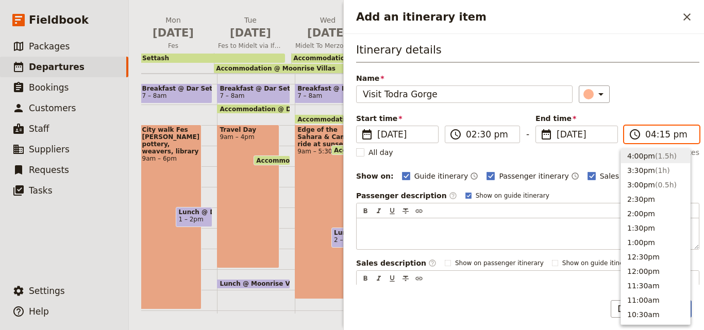
click at [655, 157] on span "( 1.5h )" at bounding box center [666, 156] width 22 height 8
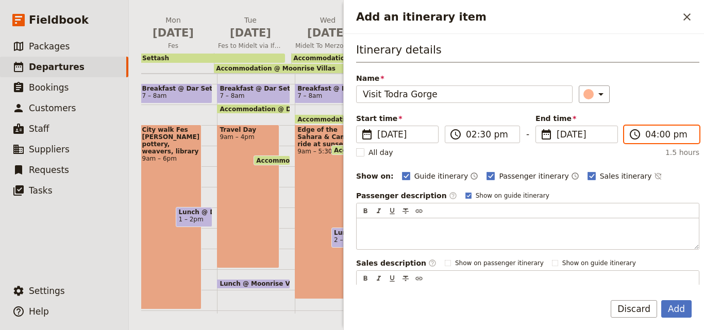
click at [655, 135] on input "04:00 pm" at bounding box center [668, 134] width 47 height 12
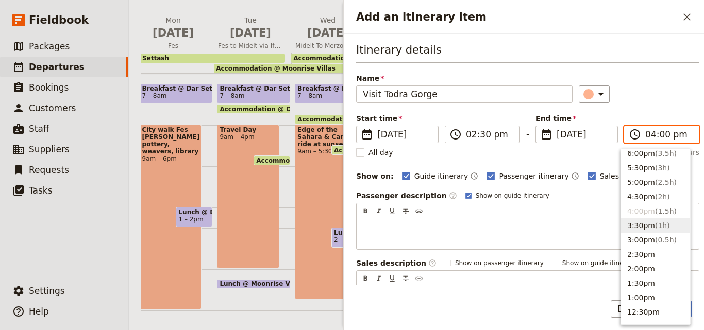
scroll to position [115, 0]
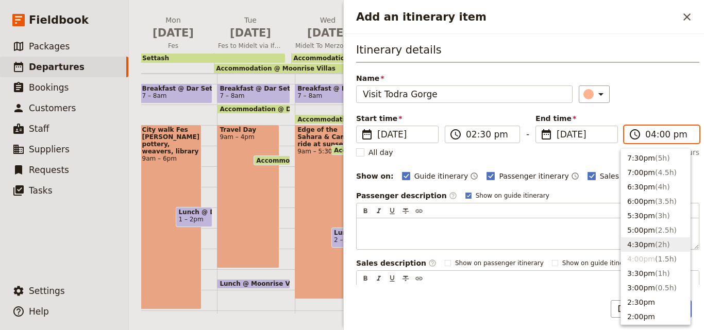
click at [638, 244] on button "4:30pm ( 2h )" at bounding box center [655, 245] width 69 height 14
type input "04:30 pm"
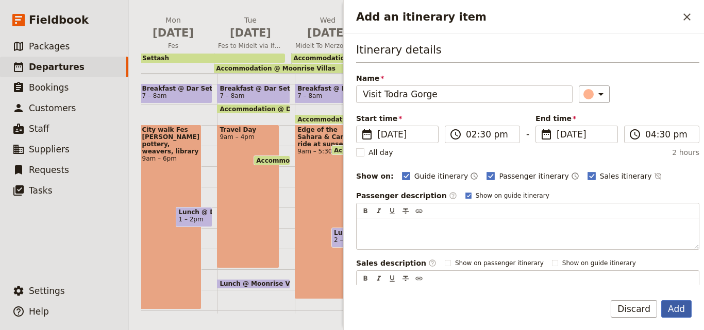
click at [672, 311] on button "Add" at bounding box center [676, 309] width 30 height 18
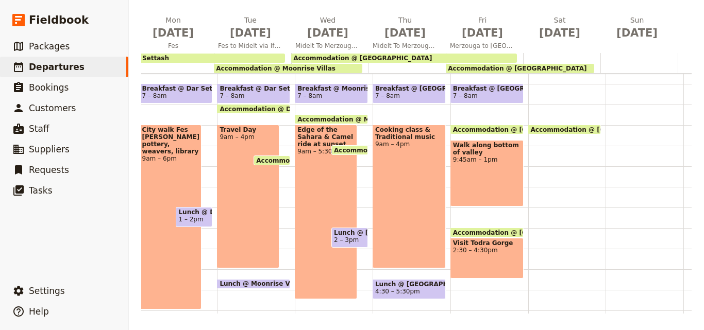
click at [502, 233] on span "Accommodation @ [GEOGRAPHIC_DATA]" at bounding box center [524, 232] width 143 height 7
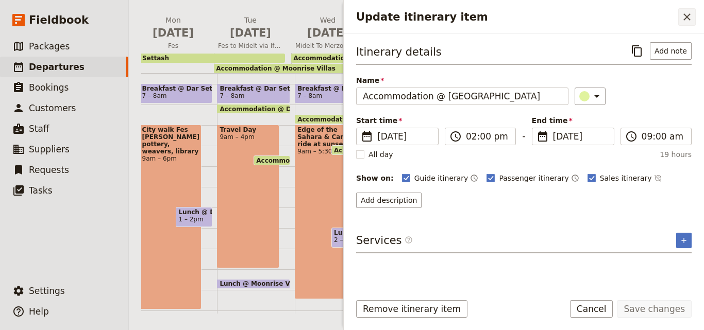
click at [691, 24] on button "​" at bounding box center [687, 17] width 18 height 18
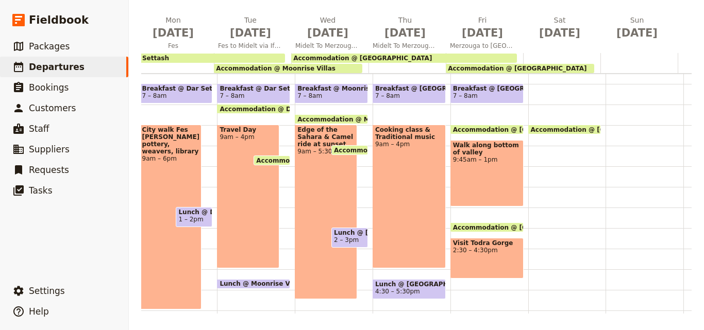
click at [476, 255] on div "Visit Todra Gorge 2:30 – 4:30pm" at bounding box center [486, 258] width 73 height 41
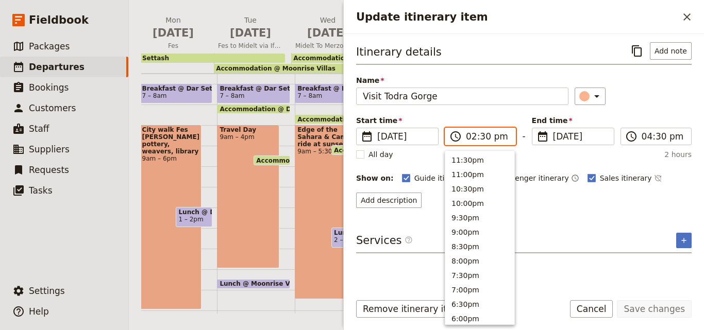
click at [484, 137] on input "02:30 pm" at bounding box center [487, 136] width 43 height 12
click at [480, 138] on input "02:30 pm" at bounding box center [487, 136] width 43 height 12
click at [465, 171] on button "2:00pm" at bounding box center [479, 172] width 69 height 14
type input "02:00 pm"
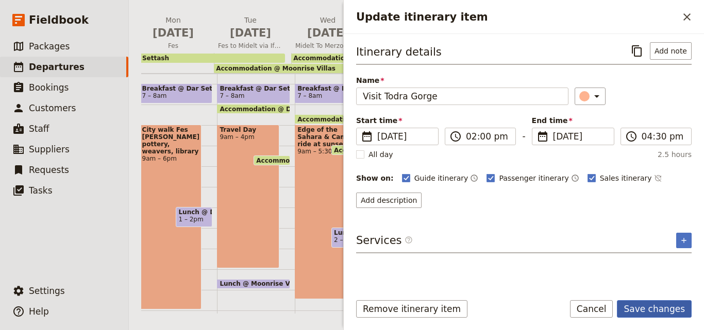
click at [664, 302] on button "Save changes" at bounding box center [654, 309] width 75 height 18
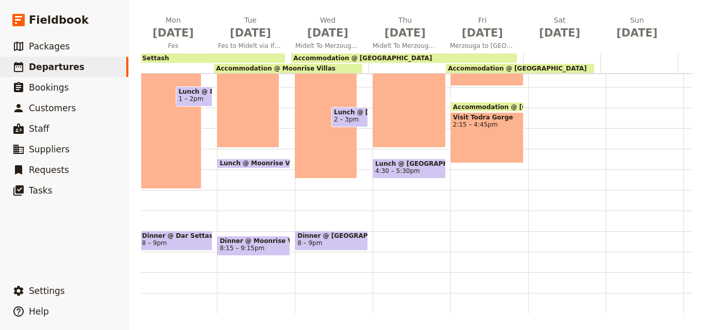
scroll to position [159, 0]
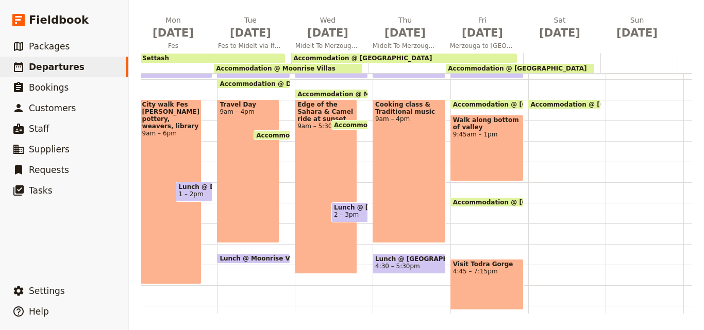
click at [461, 223] on div "Breakfast @ [GEOGRAPHIC_DATA] 7 – 8am Accommodation @ [GEOGRAPHIC_DATA] 10 – 9a…" at bounding box center [489, 161] width 78 height 495
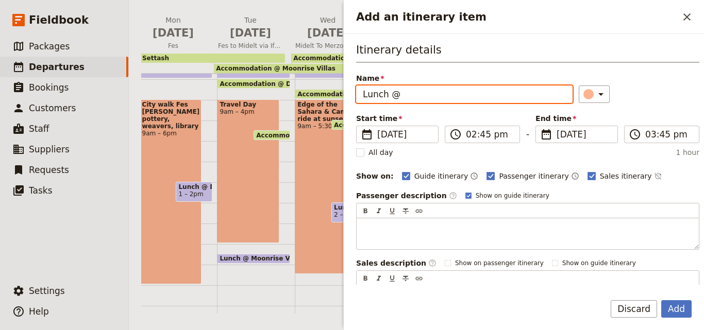
paste input "Sahara Dades"
type input "Lunch @ [GEOGRAPHIC_DATA]"
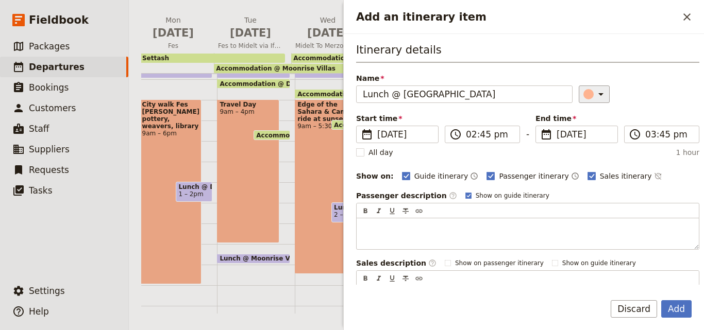
click at [583, 93] on div "Add an itinerary item" at bounding box center [588, 94] width 10 height 10
click at [589, 137] on div "button" at bounding box center [590, 141] width 10 height 10
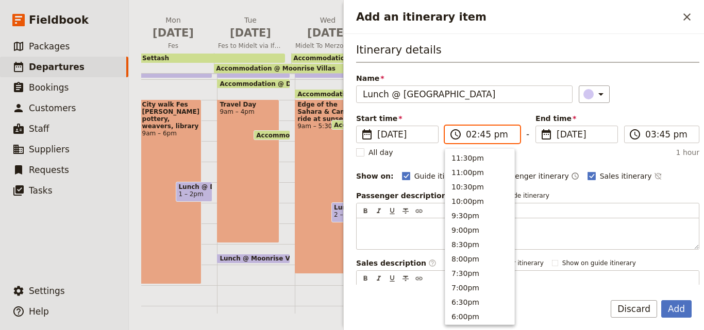
scroll to position [262, 0]
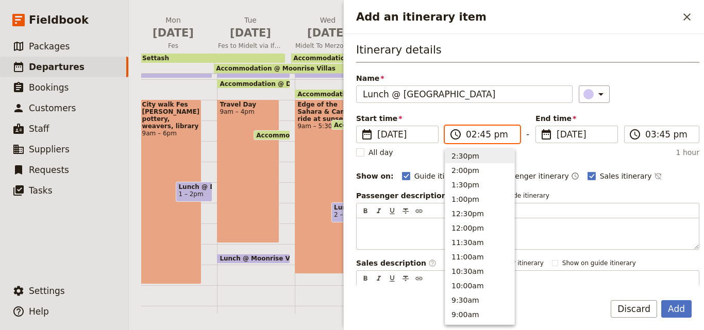
click at [483, 136] on input "02:45 pm" at bounding box center [489, 134] width 47 height 12
click at [482, 134] on input "02:45 pm" at bounding box center [489, 134] width 47 height 12
click at [483, 170] on button "2:00pm" at bounding box center [479, 170] width 69 height 14
type input "02:00 pm"
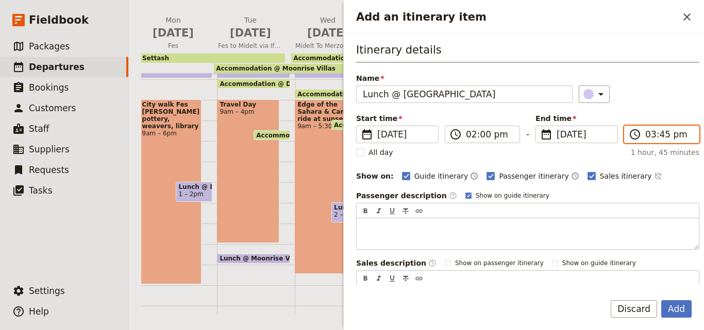
click at [660, 138] on input "03:45 pm" at bounding box center [668, 134] width 47 height 12
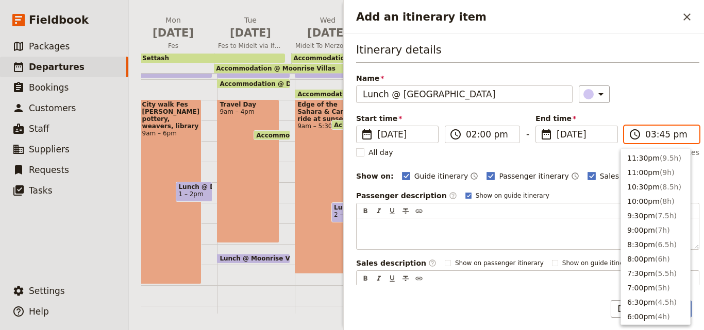
scroll to position [233, 0]
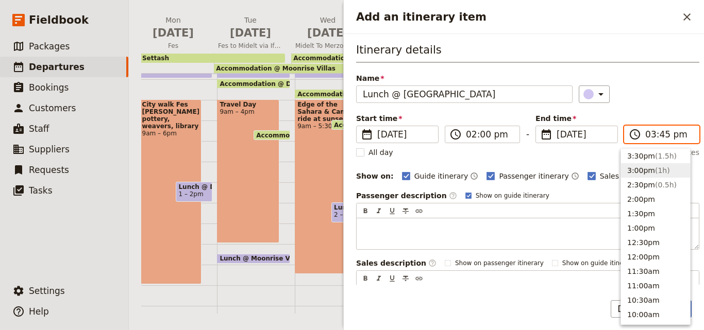
click at [648, 173] on button "3:00pm ( 1h )" at bounding box center [655, 170] width 69 height 14
type input "03:00 pm"
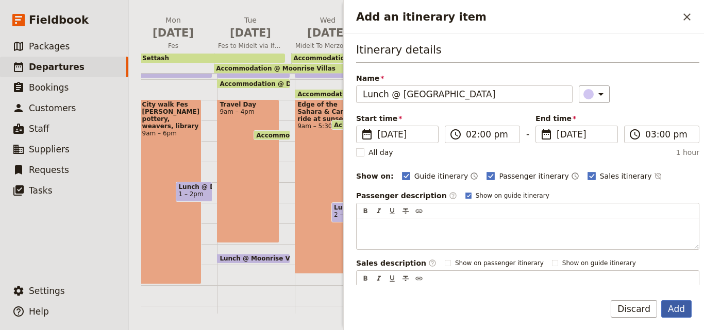
click at [679, 307] on button "Add" at bounding box center [676, 309] width 30 height 18
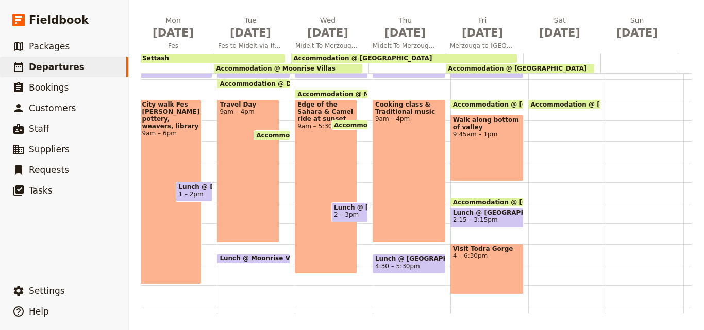
click at [491, 259] on span "4 – 6:30pm" at bounding box center [487, 256] width 68 height 7
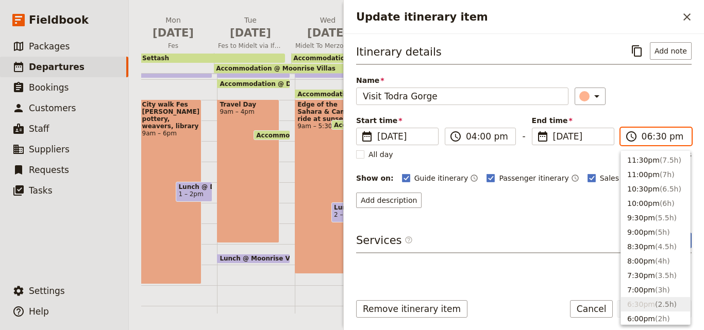
click at [663, 137] on input "06:30 pm" at bounding box center [663, 136] width 43 height 12
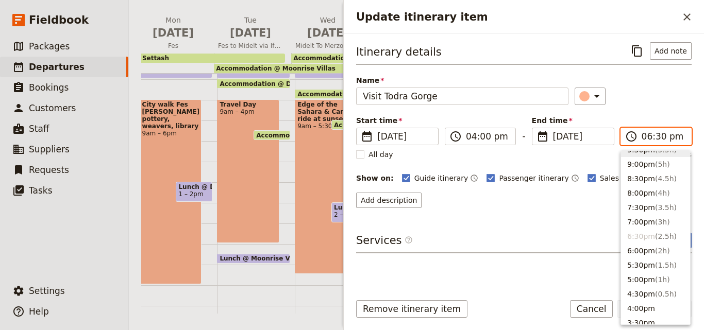
scroll to position [103, 0]
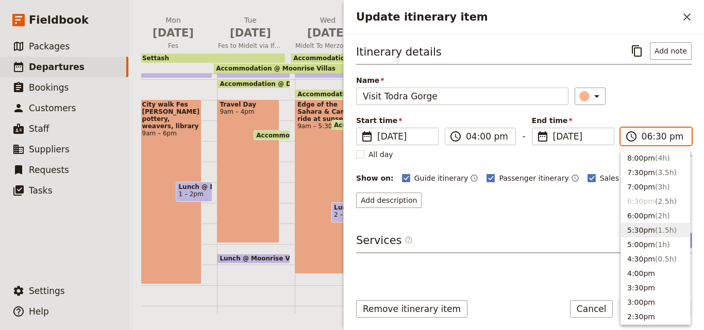
click at [644, 226] on button "5:30pm ( 1.5h )" at bounding box center [655, 230] width 69 height 14
type input "05:30 pm"
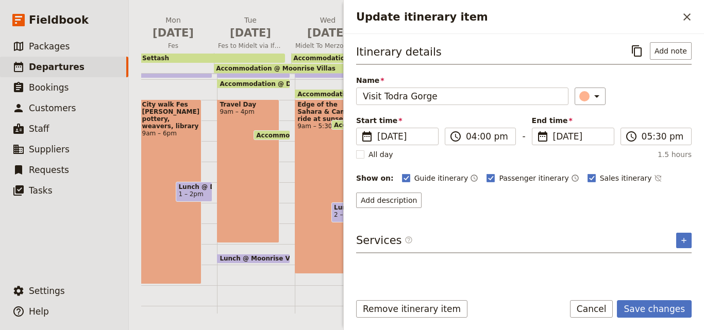
click at [647, 299] on form "Itinerary details ​ Add note Name Visit [GEOGRAPHIC_DATA] Gorge ​ Start time ​ …" at bounding box center [524, 182] width 360 height 296
click at [647, 310] on button "Save changes" at bounding box center [654, 309] width 75 height 18
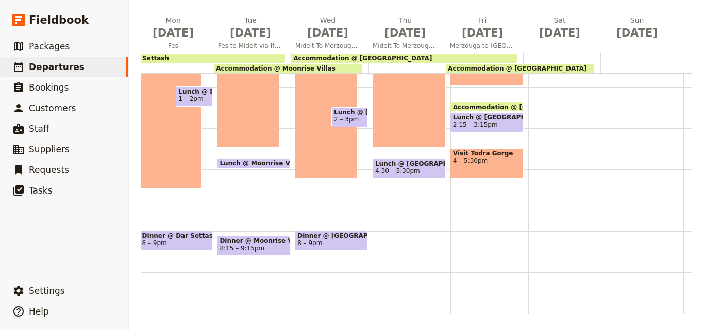
scroll to position [262, 0]
click at [458, 196] on div "Breakfast @ [GEOGRAPHIC_DATA] 7 – 8am Accommodation @ [GEOGRAPHIC_DATA] 10 – 9a…" at bounding box center [489, 66] width 78 height 495
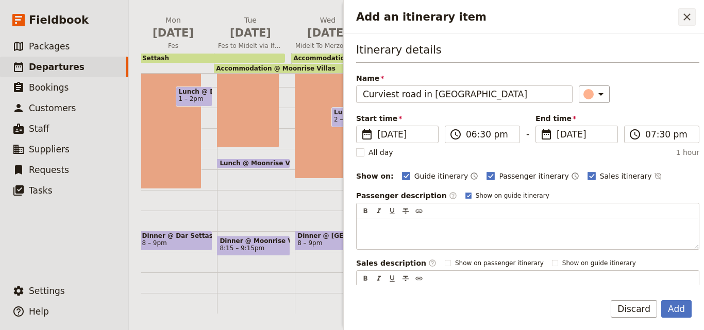
type input "Curviest road in [GEOGRAPHIC_DATA]"
click at [687, 19] on icon "Close drawer" at bounding box center [687, 17] width 12 height 12
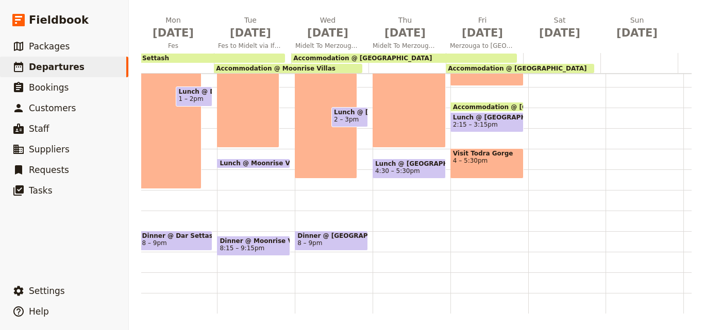
click at [486, 157] on span "4 – 5:30pm" at bounding box center [487, 160] width 68 height 7
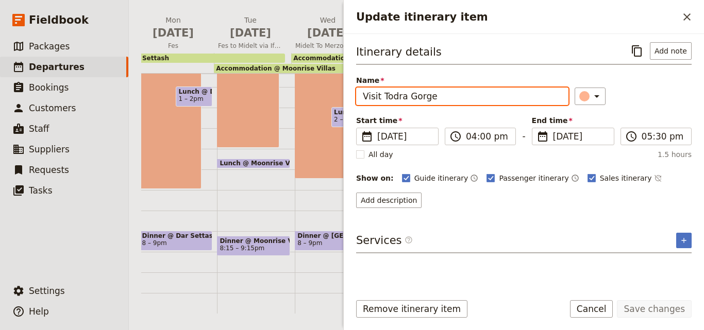
drag, startPoint x: 492, startPoint y: 99, endPoint x: 462, endPoint y: 94, distance: 29.8
click at [462, 94] on input "Visit Todra Gorge" at bounding box center [462, 97] width 212 height 18
paste input "Curviest road in [GEOGRAPHIC_DATA]"
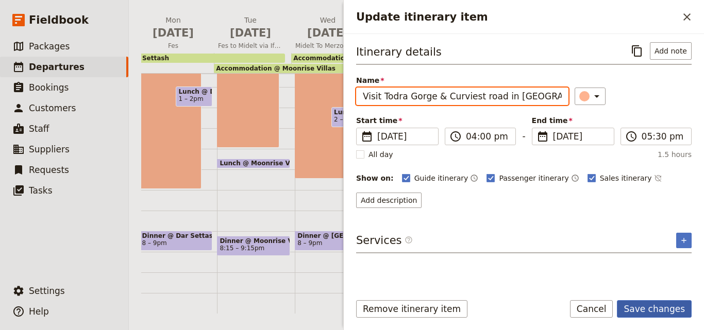
type input "Visit Todra Gorge & Curviest road in [GEOGRAPHIC_DATA]"
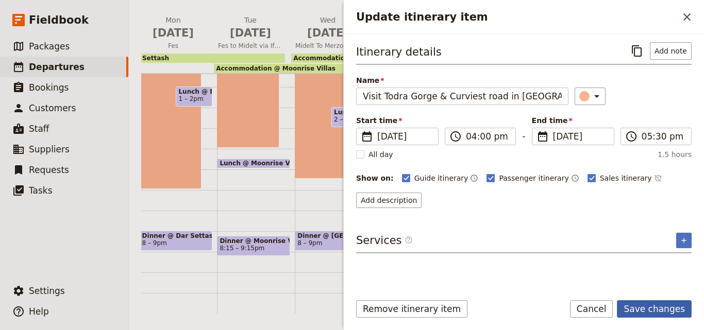
click at [657, 305] on button "Save changes" at bounding box center [654, 309] width 75 height 18
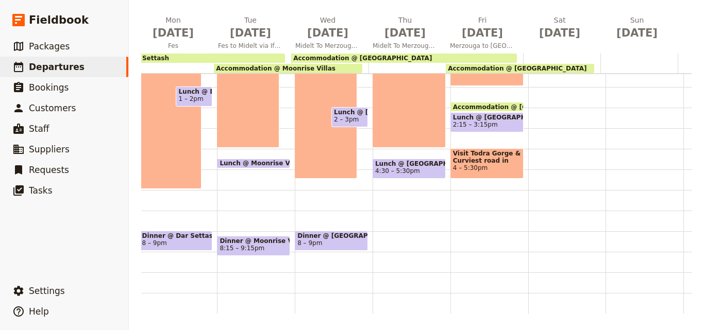
click at [468, 150] on span "Visit Todra Gorge & Curviest road in [GEOGRAPHIC_DATA]" at bounding box center [487, 157] width 68 height 14
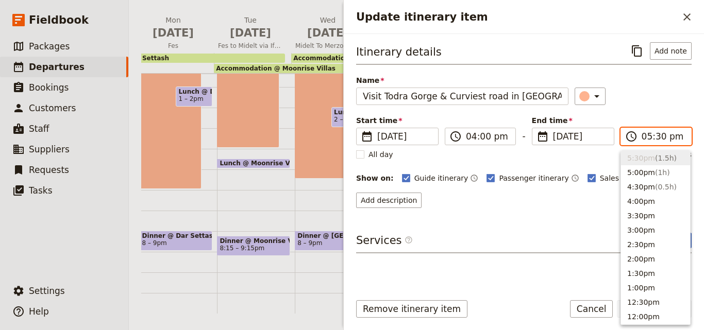
click at [644, 140] on input "05:30 pm" at bounding box center [663, 136] width 43 height 12
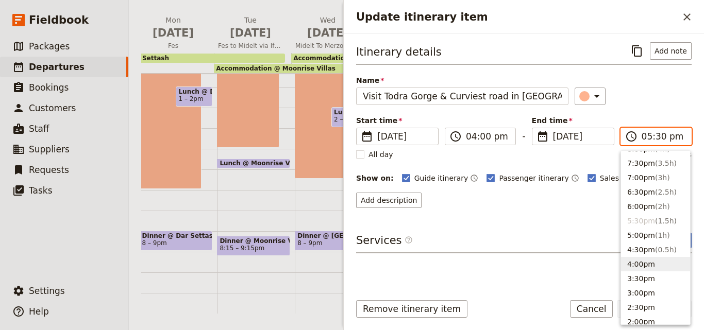
scroll to position [21, 0]
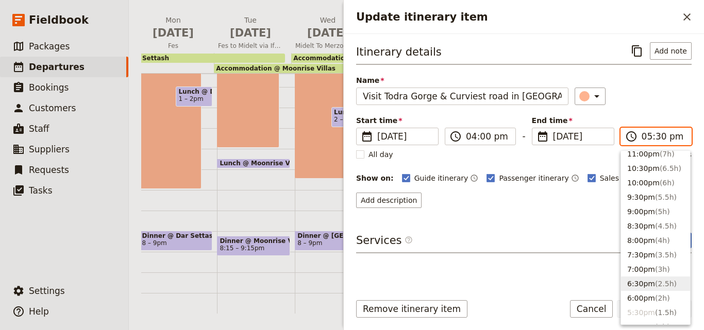
click at [647, 281] on button "6:30pm ( 2.5h )" at bounding box center [655, 284] width 69 height 14
type input "06:30 pm"
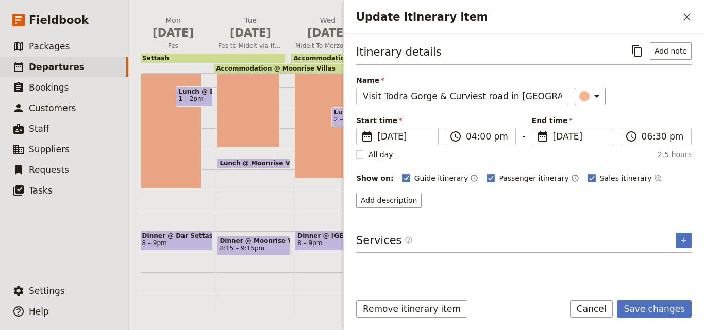
click at [663, 297] on form "Itinerary details ​ Add note Name Visit [GEOGRAPHIC_DATA] Gorge & Curviest road…" at bounding box center [524, 182] width 360 height 296
click at [664, 304] on button "Save changes" at bounding box center [654, 309] width 75 height 18
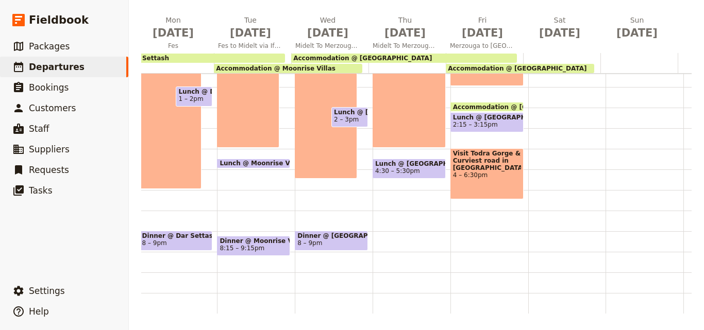
click at [473, 128] on span at bounding box center [487, 130] width 72 height 4
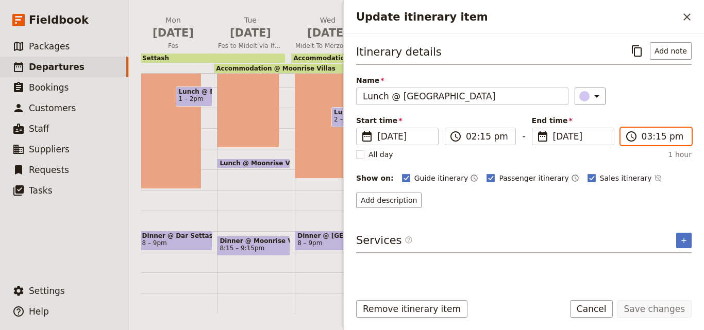
click at [657, 138] on input "03:15 pm" at bounding box center [663, 136] width 43 height 12
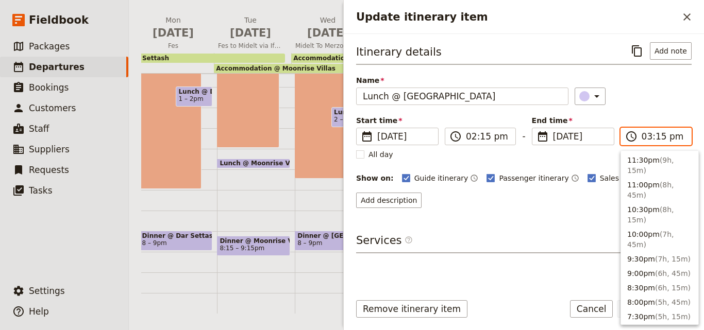
scroll to position [247, 0]
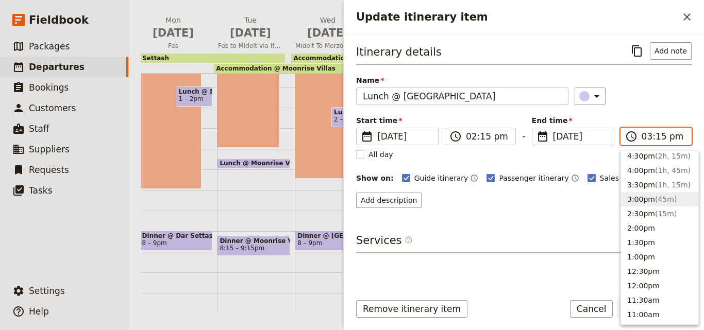
click at [657, 138] on input "03:15 pm" at bounding box center [663, 136] width 43 height 12
click at [659, 138] on input "03:15 pm" at bounding box center [663, 136] width 43 height 12
type input "03:00 pm"
click at [644, 96] on div "​" at bounding box center [633, 97] width 117 height 18
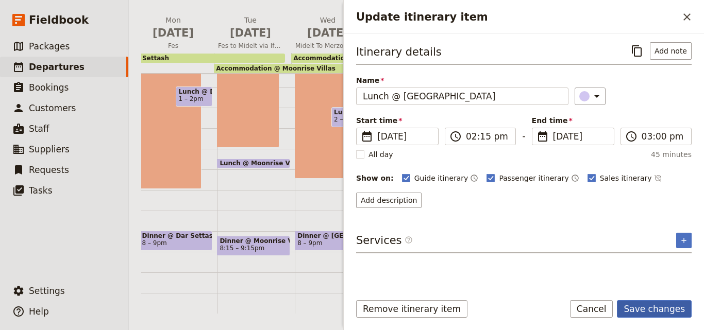
click at [661, 311] on button "Save changes" at bounding box center [654, 309] width 75 height 18
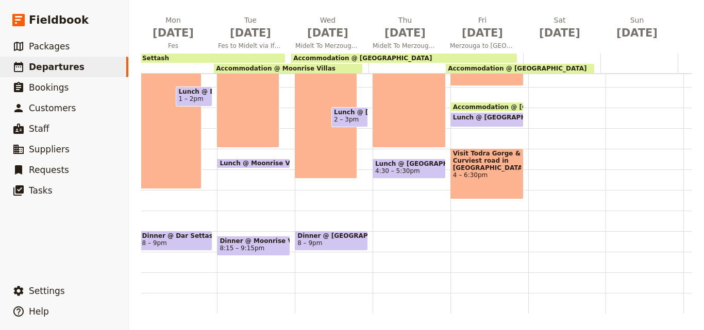
click at [465, 104] on span "Accommodation @ [GEOGRAPHIC_DATA]" at bounding box center [524, 107] width 143 height 7
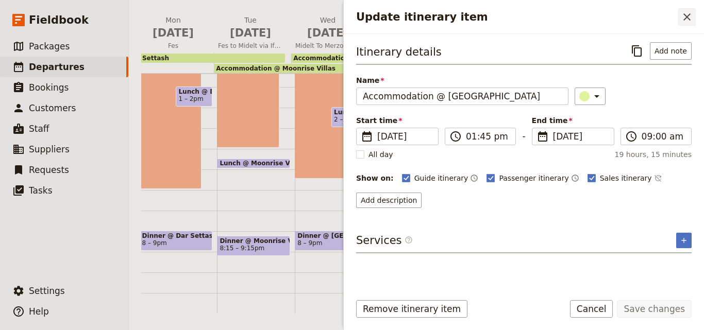
click at [690, 11] on icon "Close drawer" at bounding box center [687, 17] width 12 height 12
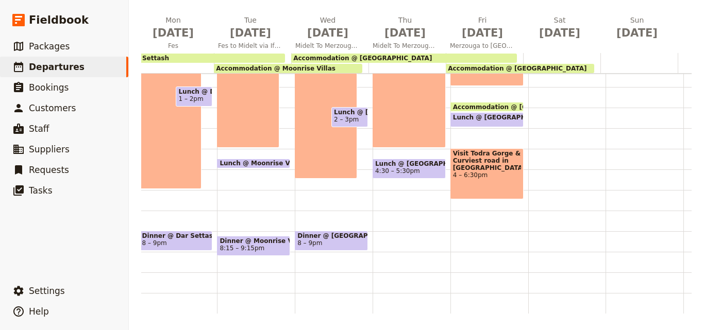
click at [473, 112] on div "Lunch @ [GEOGRAPHIC_DATA] 2:15 – 3pm" at bounding box center [486, 119] width 73 height 15
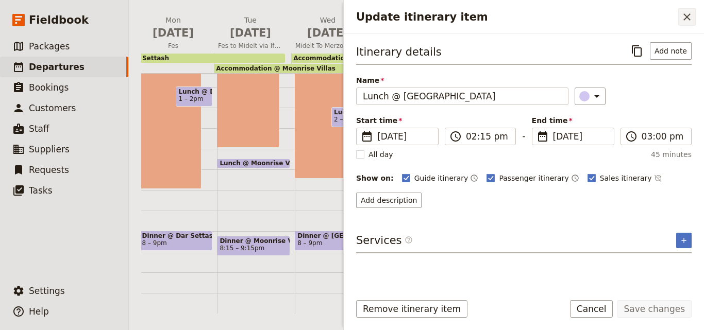
click at [683, 15] on icon "Close drawer" at bounding box center [687, 17] width 12 height 12
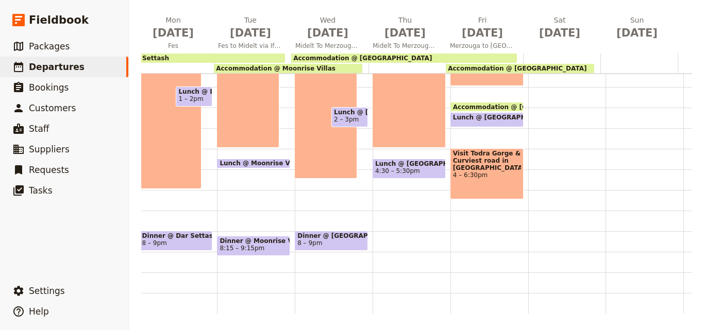
click at [503, 163] on span "Visit Todra Gorge & Curviest road in [GEOGRAPHIC_DATA]" at bounding box center [487, 161] width 68 height 22
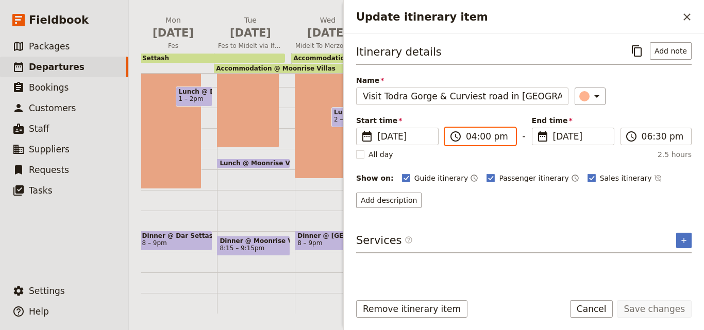
click at [480, 133] on input "04:00 pm" at bounding box center [487, 136] width 43 height 12
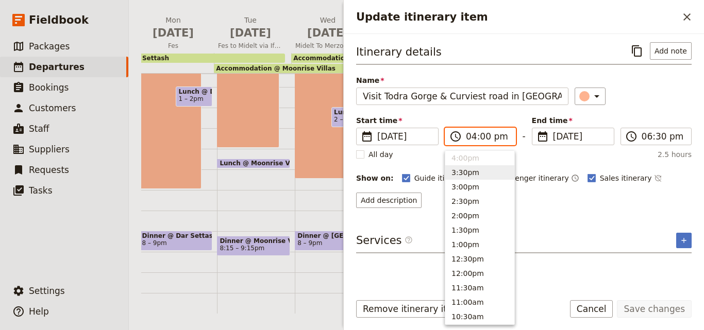
click at [470, 173] on button "3:30pm" at bounding box center [479, 172] width 69 height 14
type input "03:30 pm"
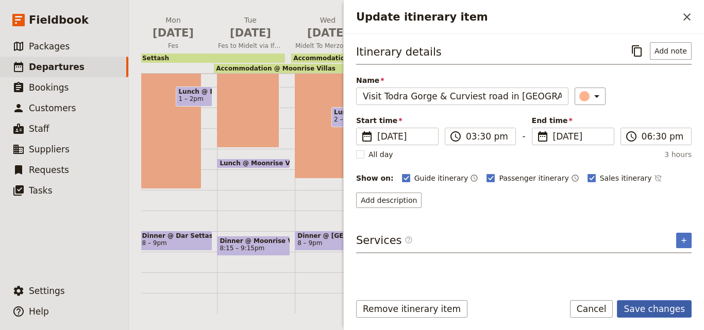
click at [660, 308] on button "Save changes" at bounding box center [654, 309] width 75 height 18
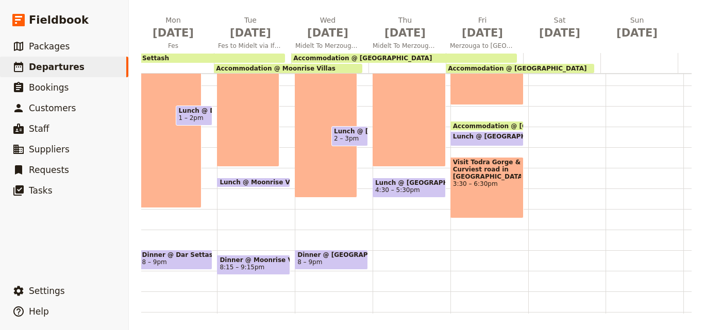
scroll to position [262, 0]
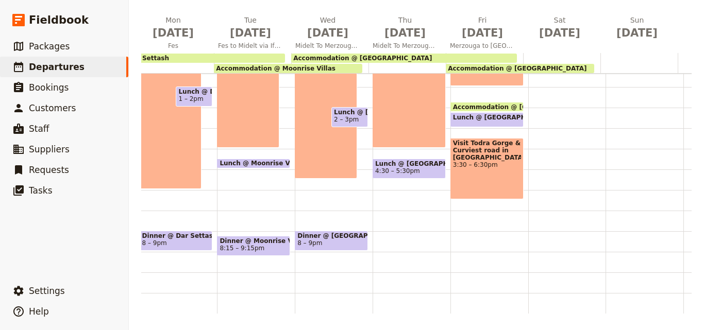
click at [346, 232] on span "Dinner @ [GEOGRAPHIC_DATA]" at bounding box center [331, 235] width 68 height 7
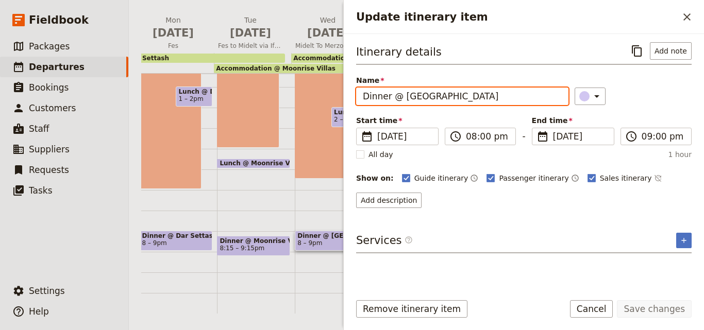
drag, startPoint x: 475, startPoint y: 97, endPoint x: 331, endPoint y: 89, distance: 144.5
click at [331, 89] on div "[DATE] - [GEOGRAPHIC_DATA] - Journeys Worldwide ​ Draft [DATE] – [DATE] 19 days…" at bounding box center [416, 165] width 575 height 330
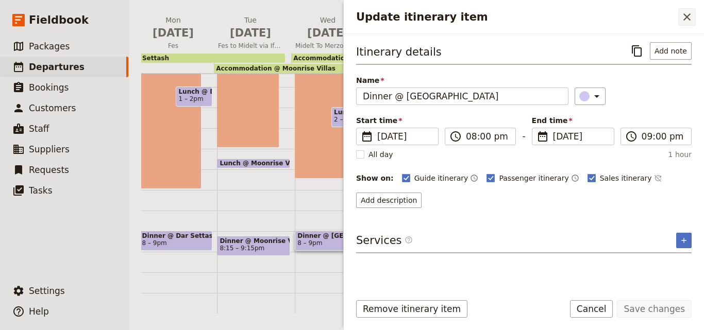
click at [682, 20] on icon "Close drawer" at bounding box center [687, 17] width 12 height 12
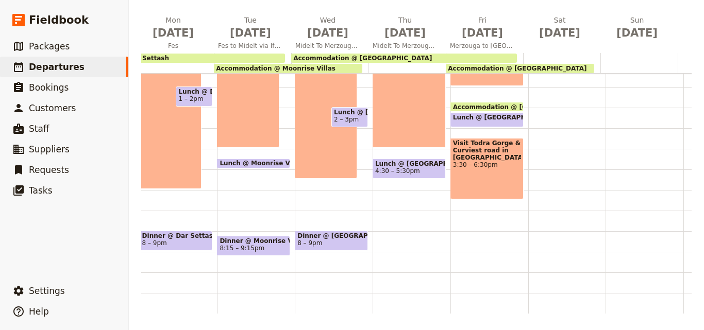
click at [393, 223] on div "Breakfast @ [GEOGRAPHIC_DATA] 7 – 8am Cooking class & Traditional music 9am – 4…" at bounding box center [412, 66] width 78 height 495
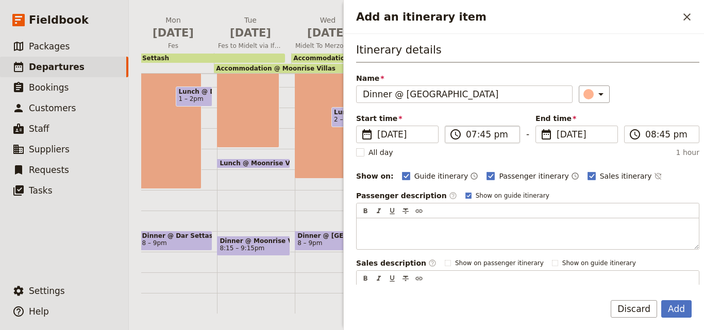
type input "Dinner @ [GEOGRAPHIC_DATA]"
click at [482, 136] on input "07:45 pm" at bounding box center [489, 134] width 47 height 12
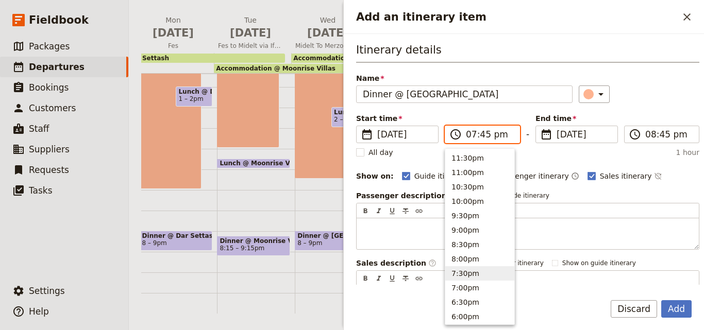
click at [482, 136] on input "07:45 pm" at bounding box center [489, 134] width 47 height 12
click at [476, 288] on button "7:00pm" at bounding box center [479, 288] width 69 height 14
type input "07:00 pm"
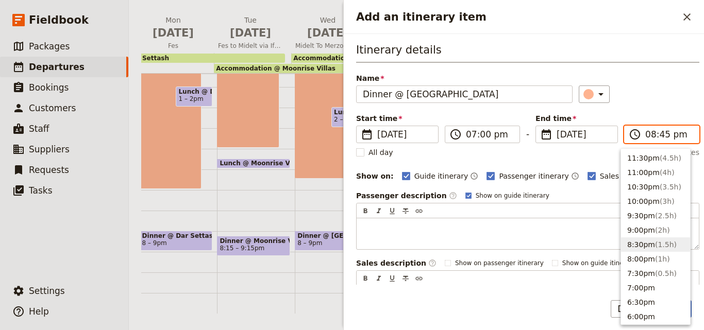
click at [656, 133] on input "08:45 pm" at bounding box center [668, 134] width 47 height 12
click at [647, 255] on button "8:00pm ( 1h )" at bounding box center [655, 259] width 69 height 14
type input "08:00 pm"
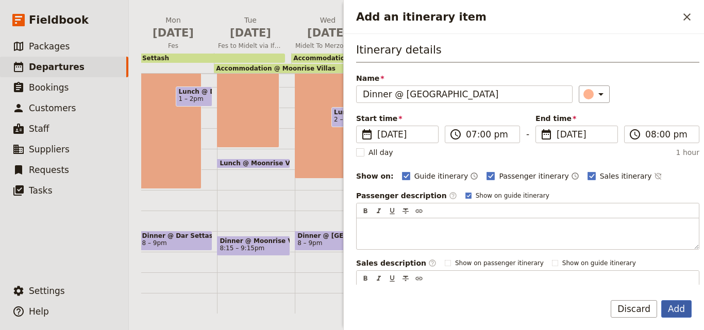
click at [676, 309] on button "Add" at bounding box center [676, 309] width 30 height 18
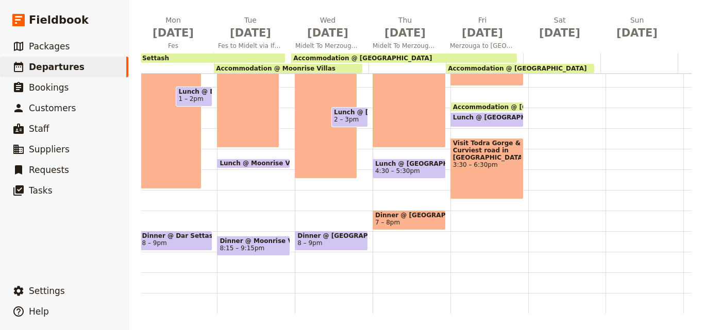
click at [415, 212] on span "Dinner @ [GEOGRAPHIC_DATA]" at bounding box center [409, 215] width 68 height 7
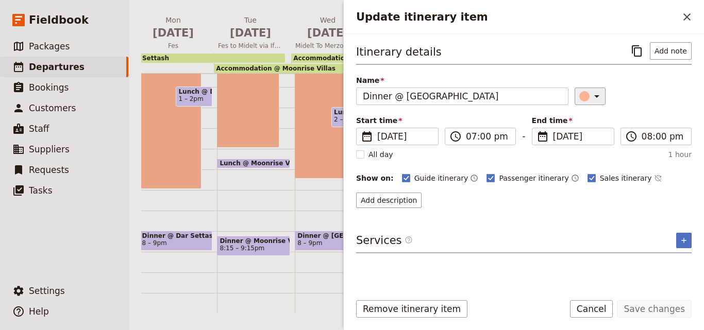
click at [596, 95] on icon "Update itinerary item" at bounding box center [597, 96] width 12 height 12
click at [587, 139] on div "button" at bounding box center [590, 143] width 10 height 10
click at [641, 303] on button "Save changes" at bounding box center [654, 309] width 75 height 18
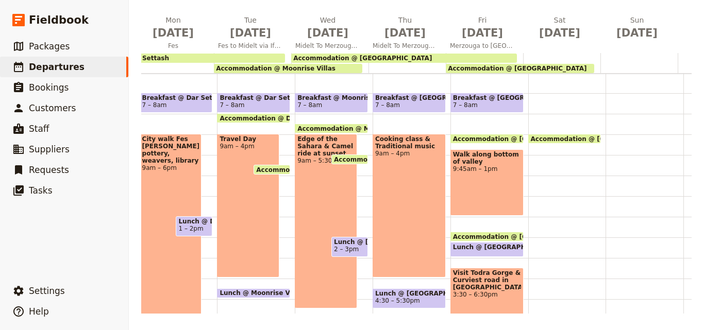
scroll to position [108, 0]
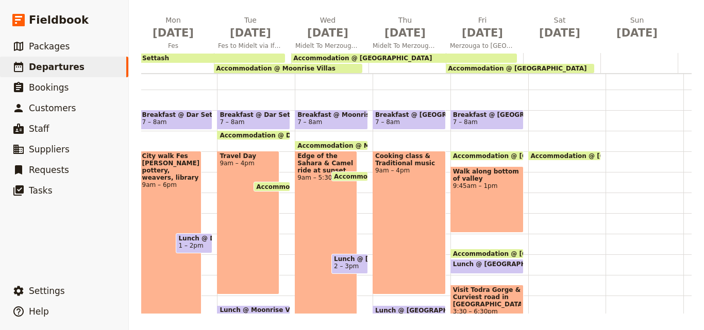
click at [399, 192] on div "Cooking class & Traditional music 9am – 4pm" at bounding box center [409, 223] width 73 height 144
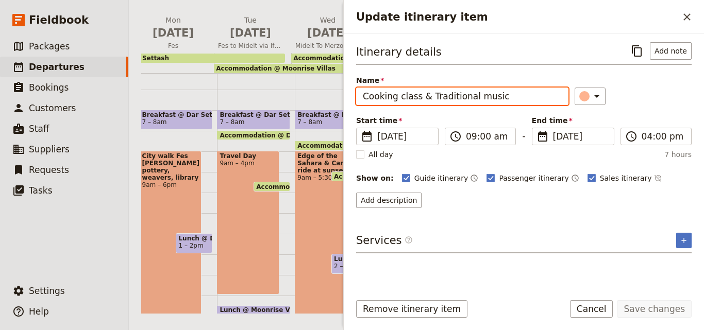
drag, startPoint x: 498, startPoint y: 98, endPoint x: 427, endPoint y: 101, distance: 71.7
click at [427, 101] on input "Cooking class & Traditional music" at bounding box center [462, 97] width 212 height 18
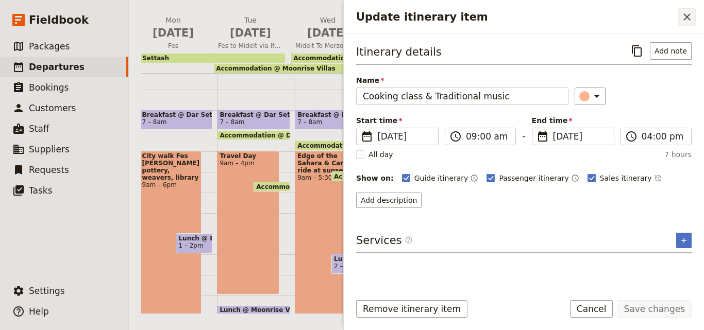
click at [695, 16] on button "​" at bounding box center [687, 17] width 18 height 18
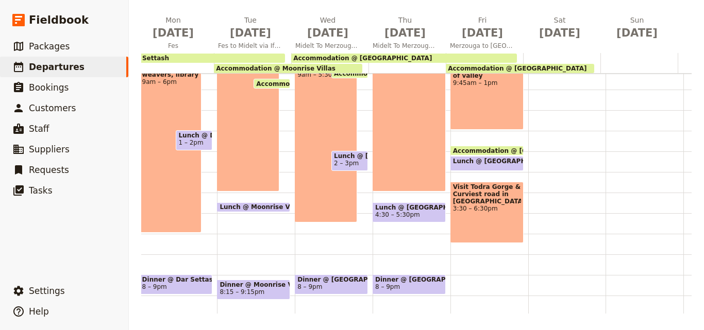
scroll to position [159, 0]
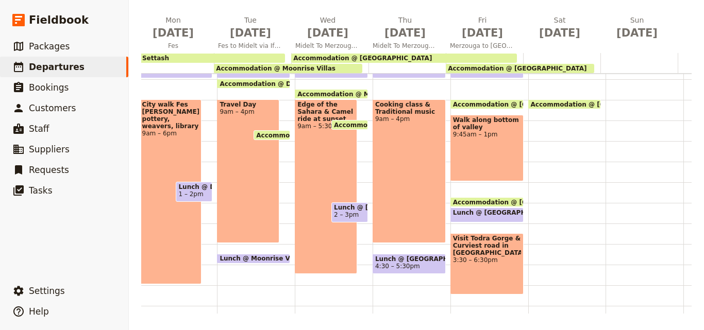
click at [432, 221] on div "Cooking class & Traditional music 9am – 4pm" at bounding box center [409, 171] width 73 height 144
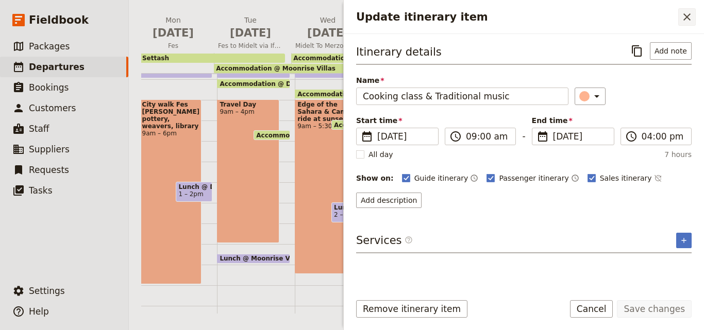
click at [693, 21] on button "​" at bounding box center [687, 17] width 18 height 18
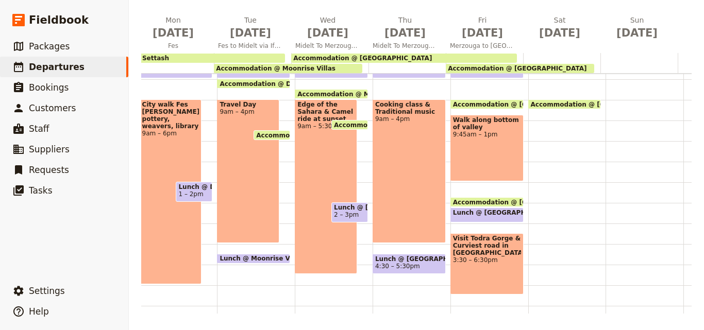
click at [408, 247] on div "Breakfast @ [GEOGRAPHIC_DATA] 7 – 8am Cooking class & Traditional music 9am – 4…" at bounding box center [412, 161] width 78 height 495
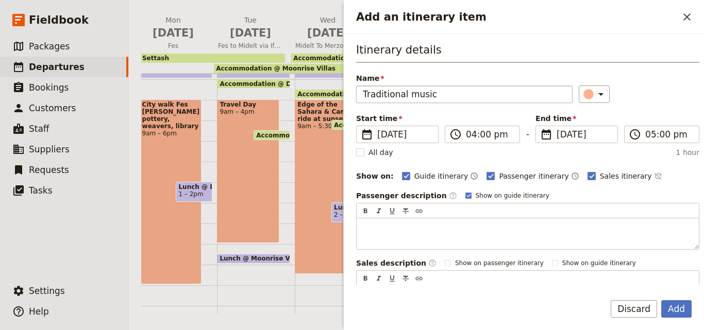
click at [363, 93] on input "Traditional music" at bounding box center [464, 95] width 216 height 18
type input "Traditional music"
click at [675, 311] on button "Add" at bounding box center [676, 309] width 30 height 18
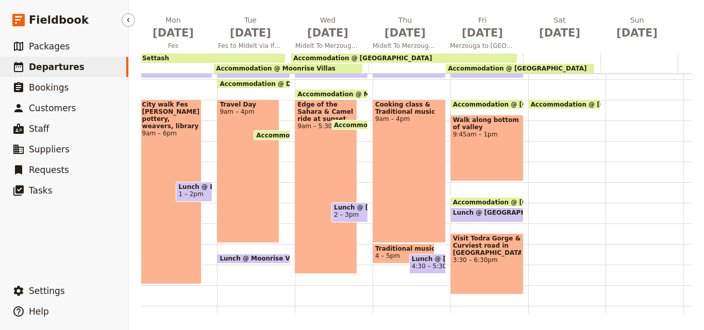
click at [73, 63] on link "​ Departures" at bounding box center [64, 67] width 128 height 21
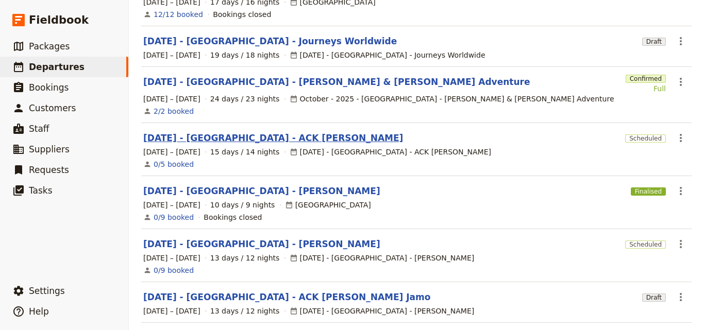
click at [264, 132] on link "[DATE] - [GEOGRAPHIC_DATA] - ACK [PERSON_NAME]" at bounding box center [273, 138] width 260 height 12
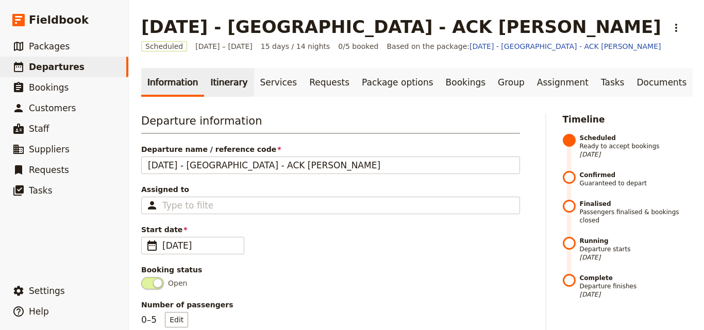
click at [213, 77] on link "Itinerary" at bounding box center [228, 82] width 49 height 29
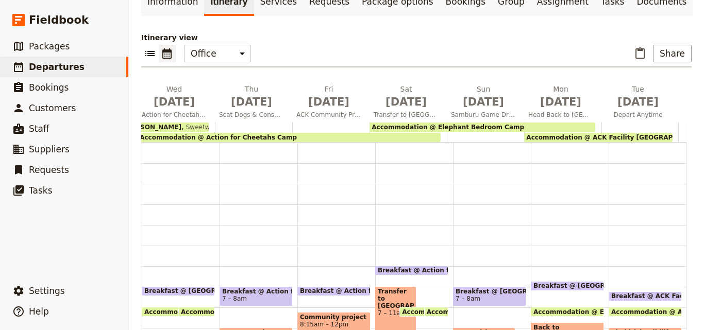
scroll to position [150, 0]
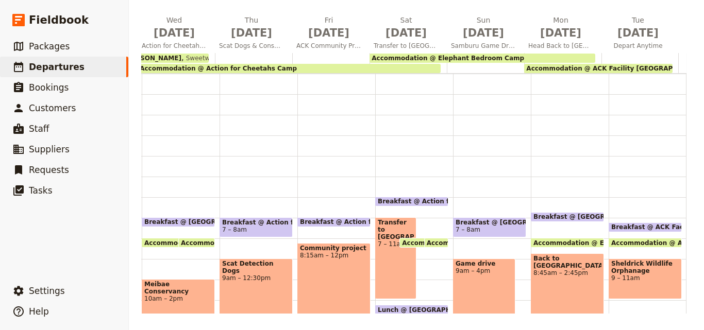
click at [441, 58] on span "Accommodation @ Elephant Bedroom Camp" at bounding box center [448, 58] width 153 height 7
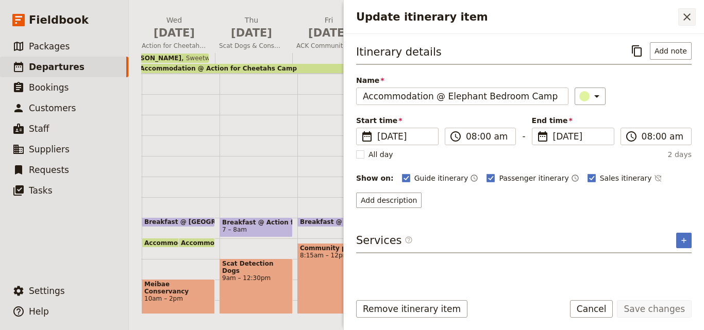
click at [678, 21] on button "​" at bounding box center [687, 17] width 18 height 18
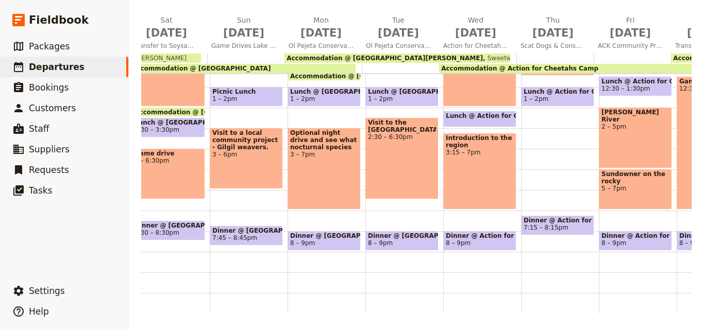
scroll to position [0, 326]
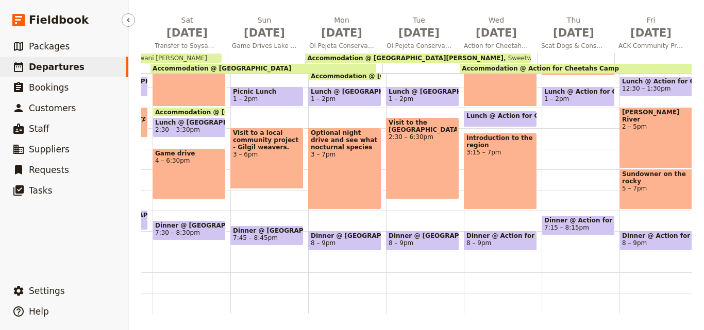
click at [50, 69] on span "Departures" at bounding box center [57, 67] width 56 height 10
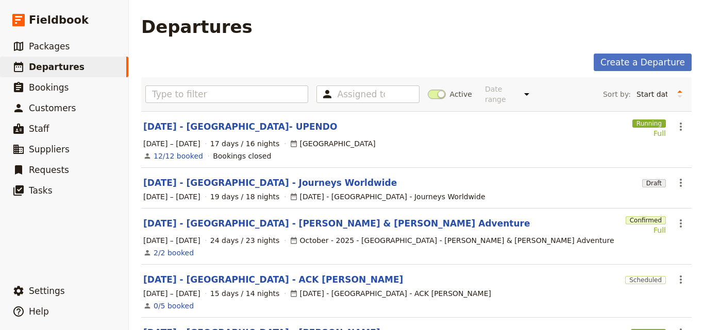
click at [246, 121] on link "[DATE] - [GEOGRAPHIC_DATA]- UPENDO" at bounding box center [240, 127] width 194 height 12
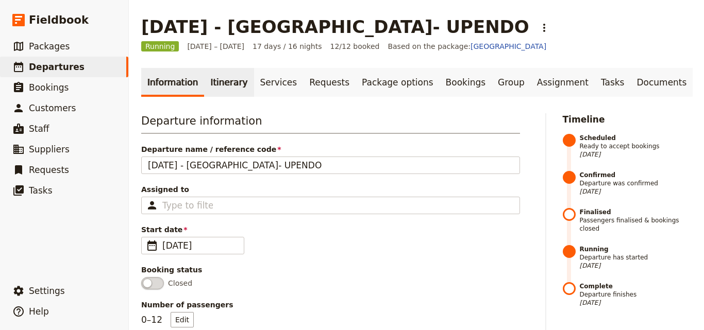
click at [223, 88] on link "Itinerary" at bounding box center [228, 82] width 49 height 29
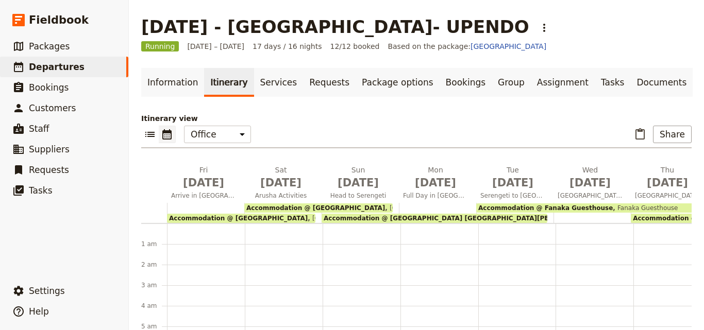
scroll to position [124, 0]
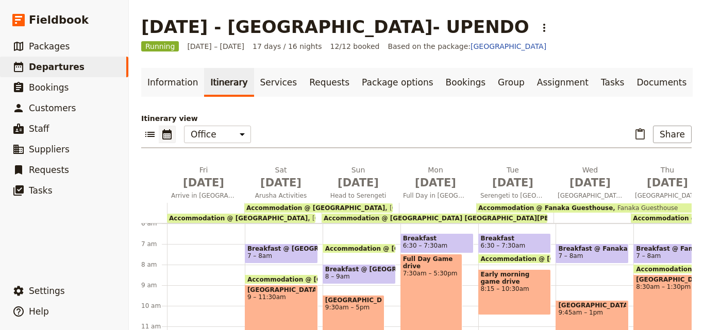
click at [192, 217] on span "Accommodation @ [GEOGRAPHIC_DATA]" at bounding box center [238, 218] width 139 height 7
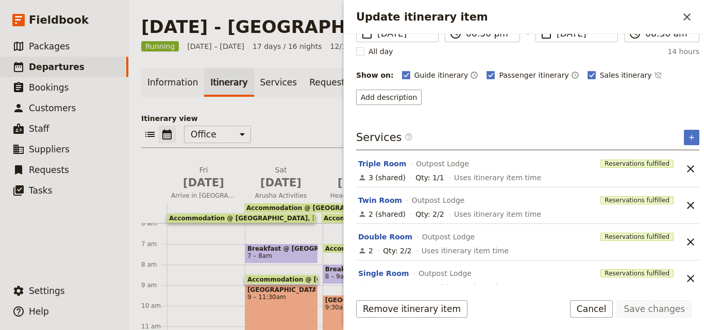
scroll to position [114, 0]
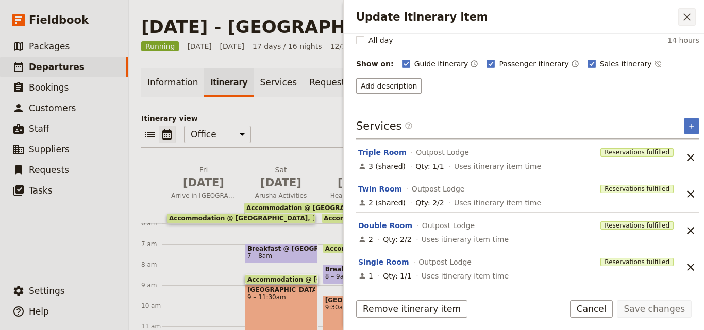
click at [690, 13] on icon "Close drawer" at bounding box center [687, 17] width 12 height 12
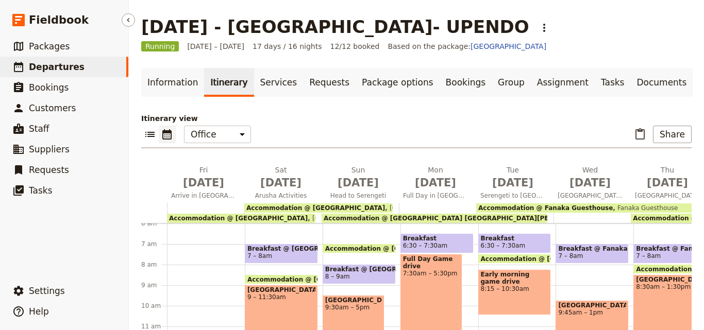
click at [54, 67] on span "Departures" at bounding box center [57, 67] width 56 height 10
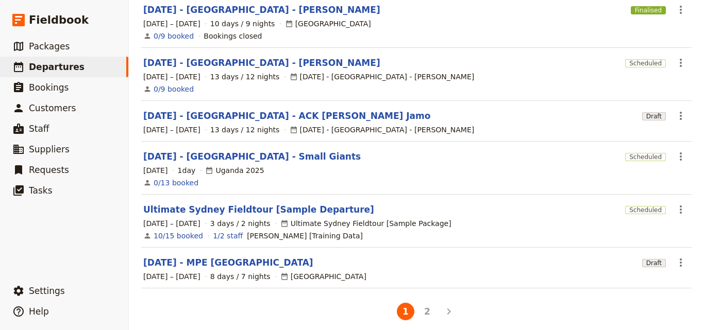
scroll to position [324, 0]
click at [425, 305] on button "2" at bounding box center [427, 311] width 18 height 18
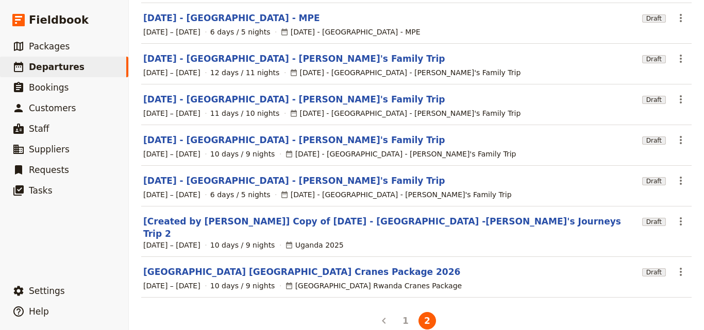
scroll to position [9, 0]
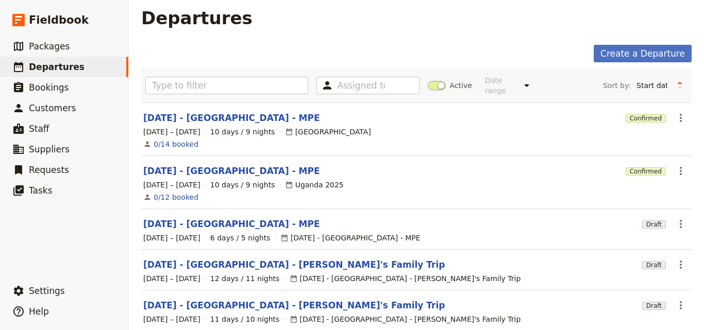
click at [211, 103] on section "[DATE] - [GEOGRAPHIC_DATA] - MPE Confirmed ​ [DATE] – [DATE] 10 days / 9 nights…" at bounding box center [416, 130] width 550 height 54
click at [207, 112] on link "[DATE] - [GEOGRAPHIC_DATA] - MPE" at bounding box center [231, 118] width 177 height 12
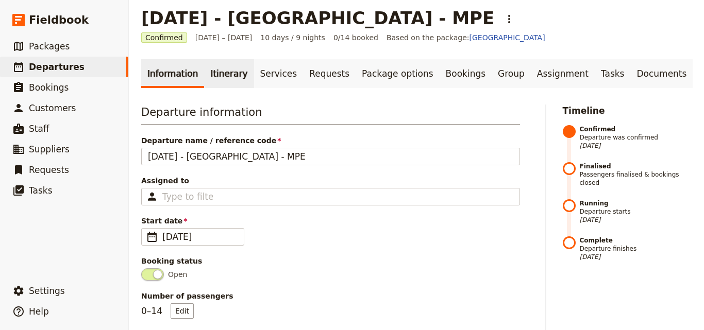
click at [232, 80] on link "Itinerary" at bounding box center [228, 73] width 49 height 29
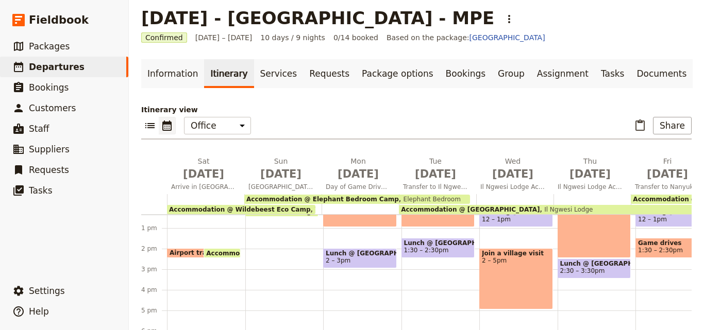
scroll to position [262, 0]
click at [223, 209] on span "Accommodation @ Wildebeest Eco Camp" at bounding box center [240, 209] width 142 height 7
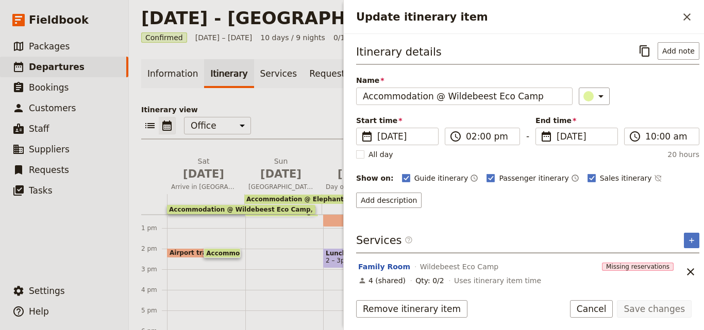
scroll to position [114, 0]
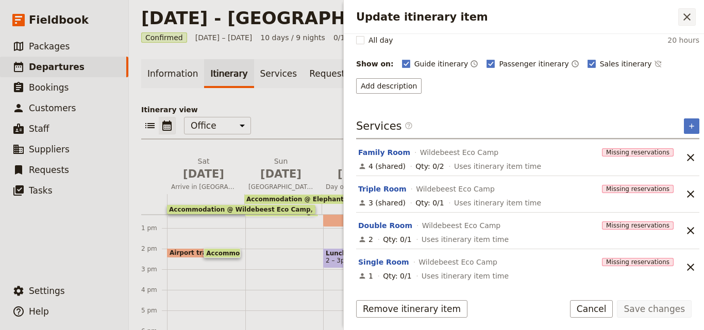
click at [682, 19] on icon "Close drawer" at bounding box center [687, 17] width 12 height 12
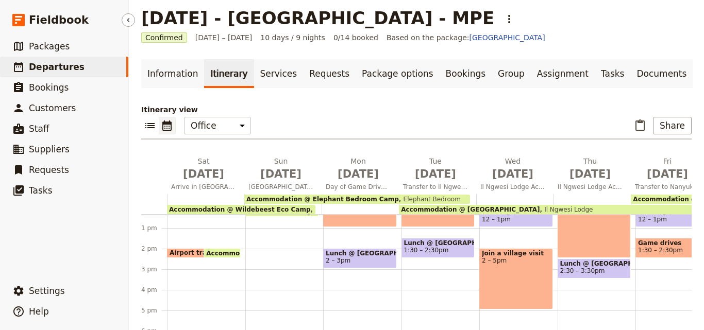
click at [41, 67] on span "Departures" at bounding box center [57, 67] width 56 height 10
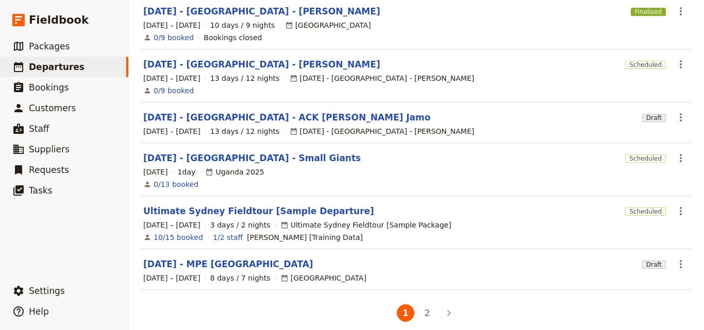
scroll to position [324, 0]
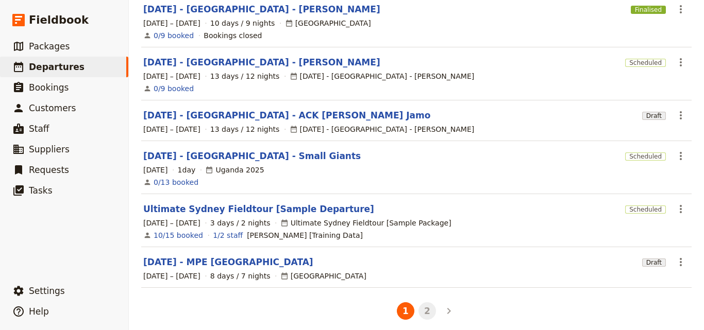
click at [424, 302] on button "2" at bounding box center [427, 311] width 18 height 18
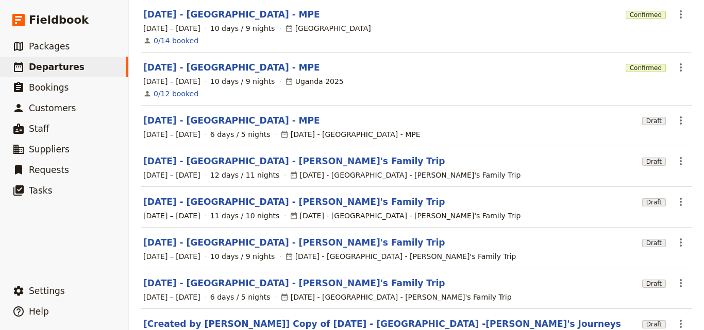
scroll to position [112, 0]
click at [225, 63] on link "[DATE] - [GEOGRAPHIC_DATA] - MPE" at bounding box center [231, 68] width 177 height 12
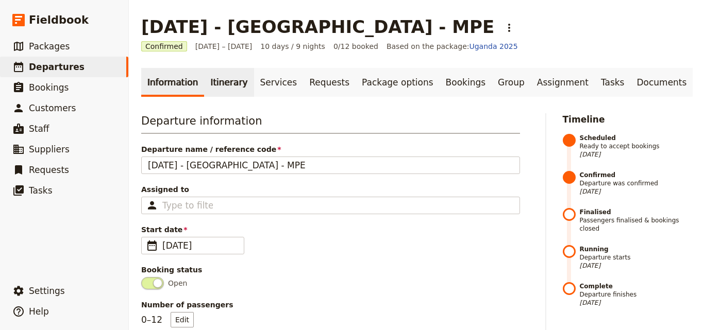
click at [220, 83] on link "Itinerary" at bounding box center [228, 82] width 49 height 29
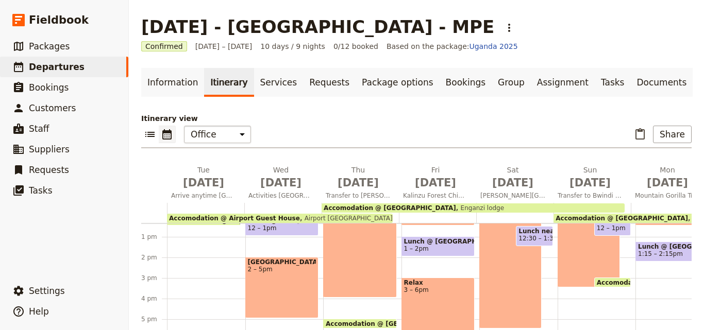
scroll to position [262, 0]
click at [63, 64] on span "Departures" at bounding box center [57, 67] width 56 height 10
